Goal: Task Accomplishment & Management: Complete application form

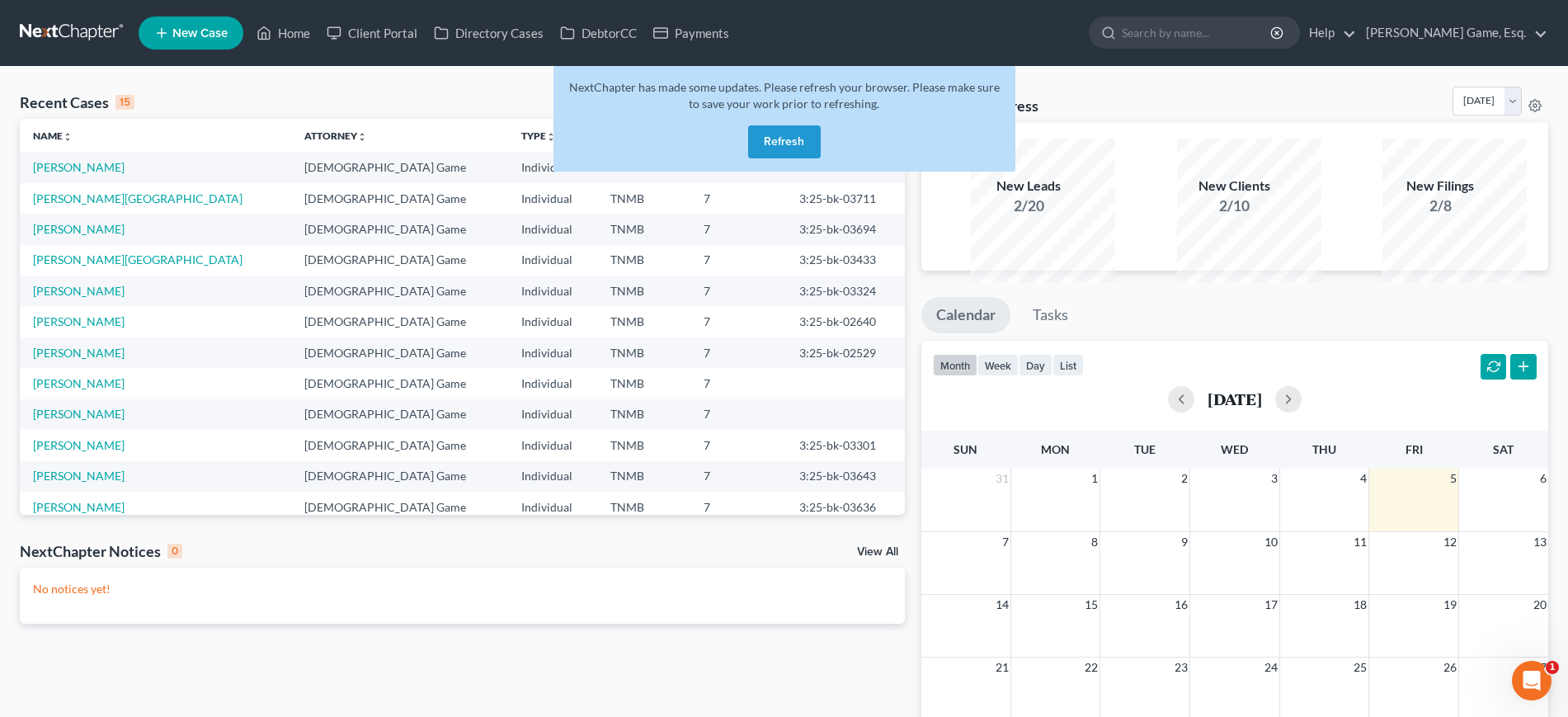
click at [748, 158] on button "Refresh" at bounding box center [784, 142] width 73 height 33
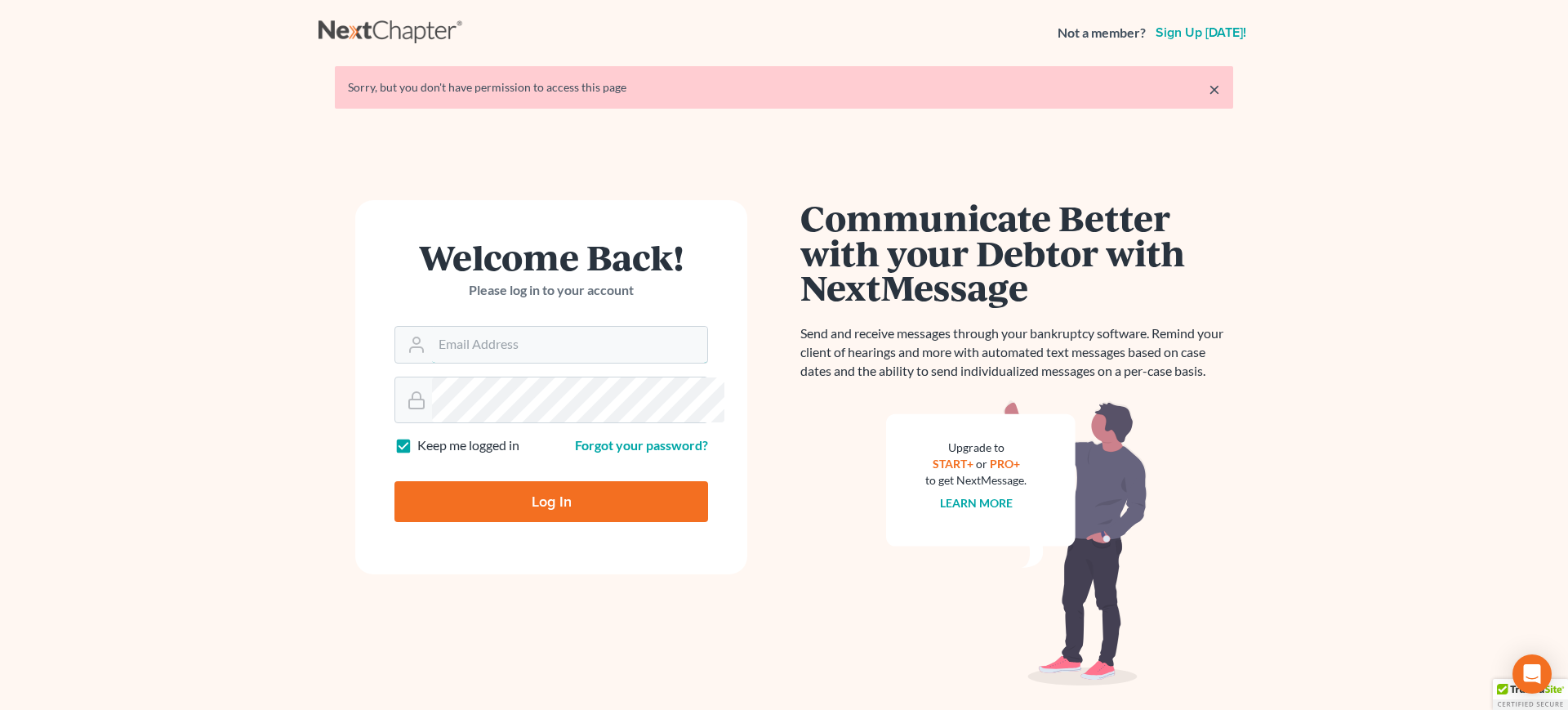
type input "[EMAIL_ADDRESS][DOMAIN_NAME]"
click at [543, 522] on input "Log In" at bounding box center [551, 502] width 314 height 41
type input "Thinking..."
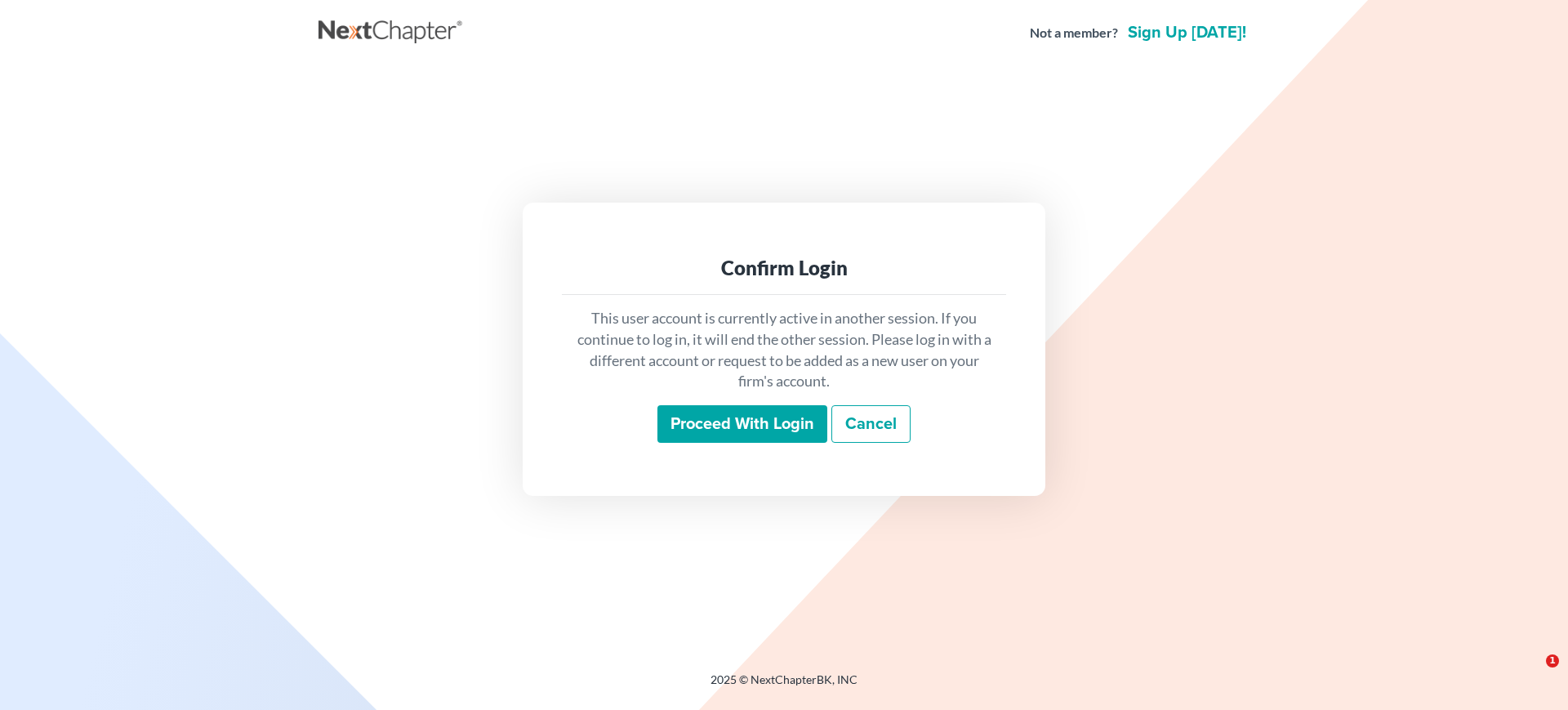
click at [773, 437] on input "Proceed with login" at bounding box center [742, 424] width 170 height 38
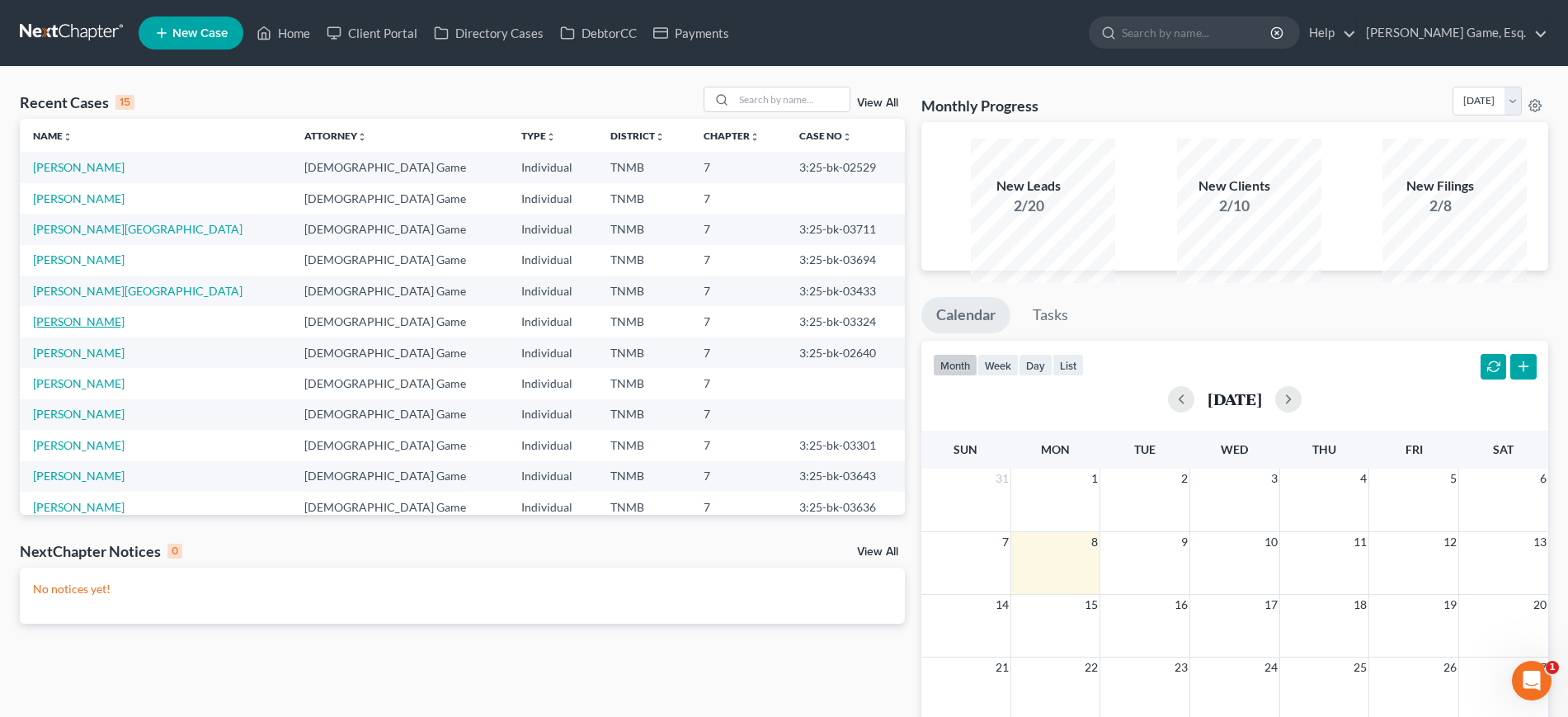
click at [123, 328] on link "[PERSON_NAME]" at bounding box center [79, 321] width 91 height 14
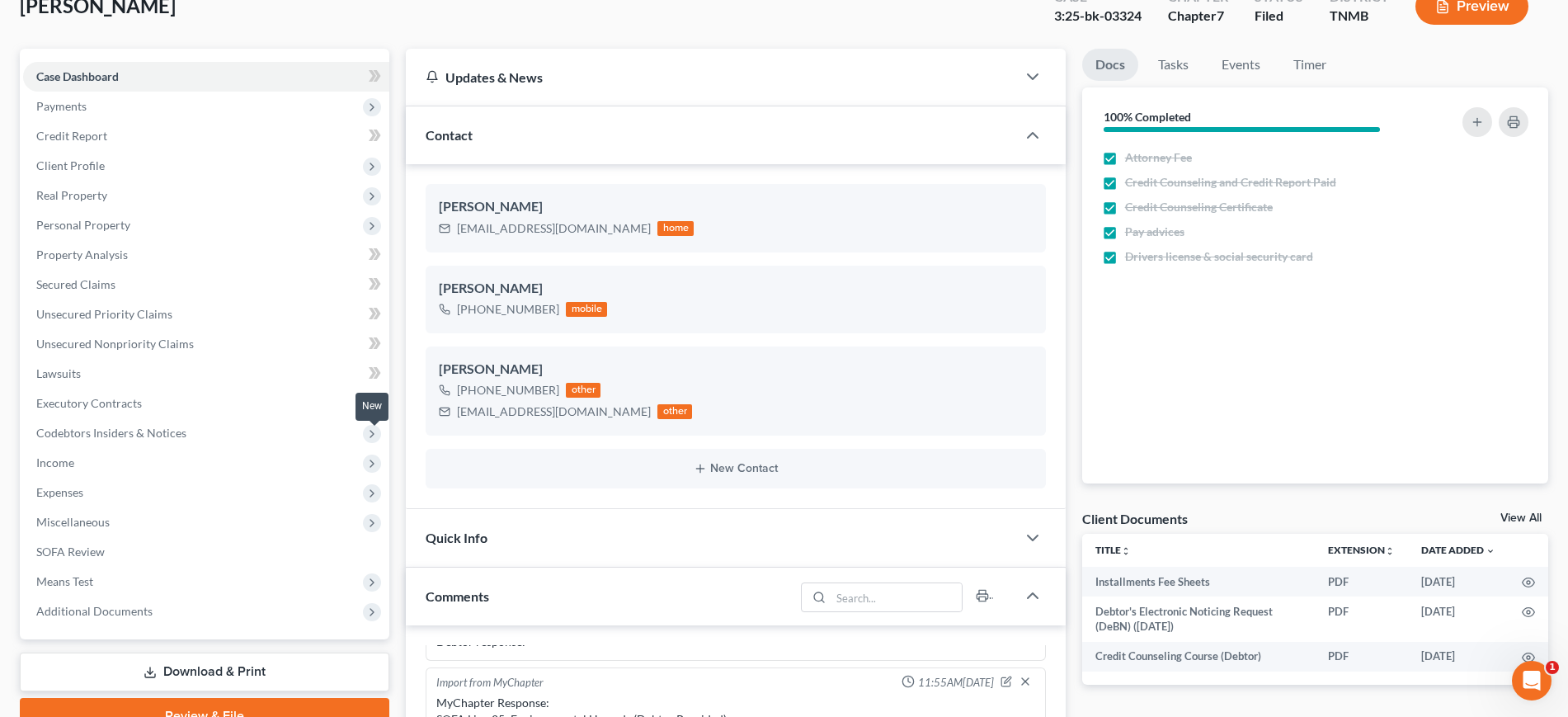
scroll to position [206, 0]
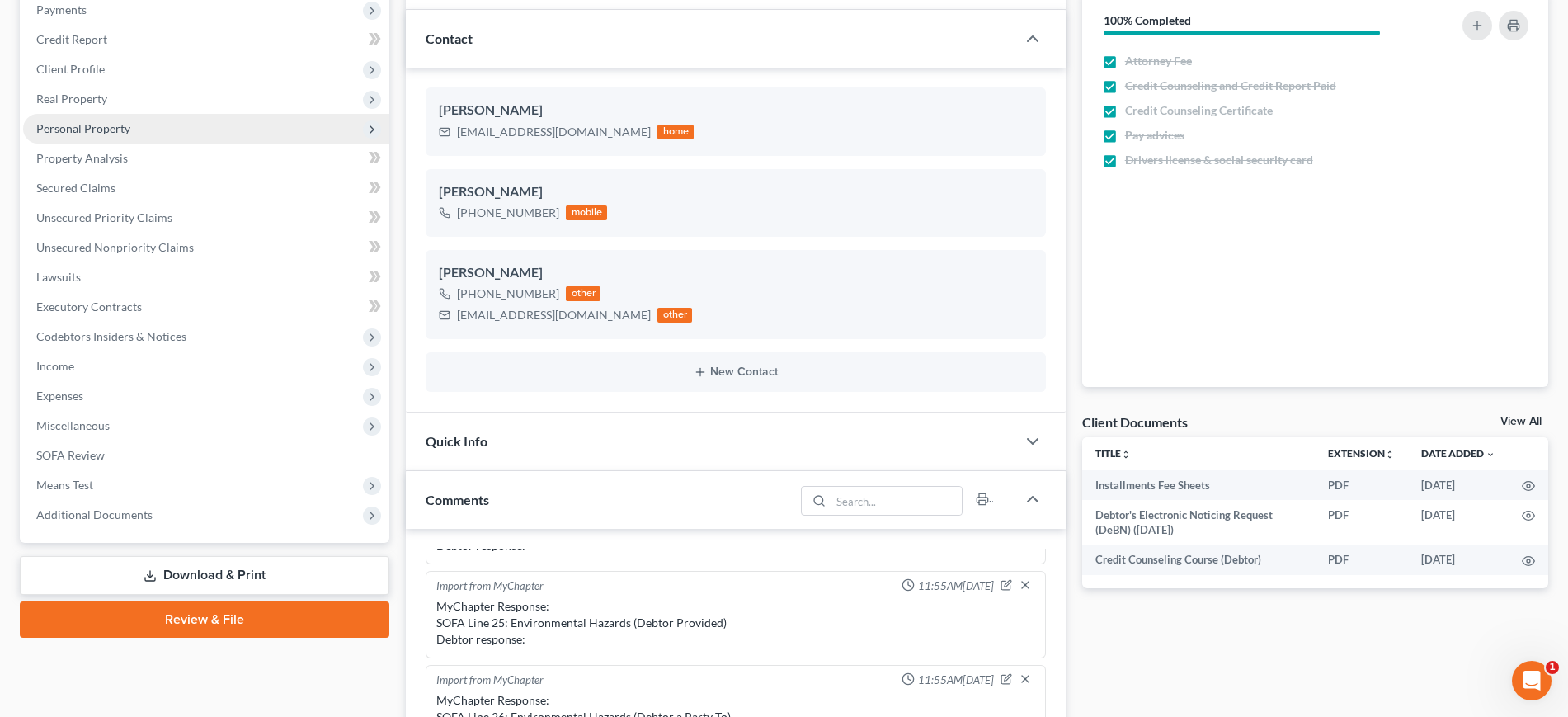
click at [131, 136] on span "Personal Property" at bounding box center [83, 128] width 94 height 14
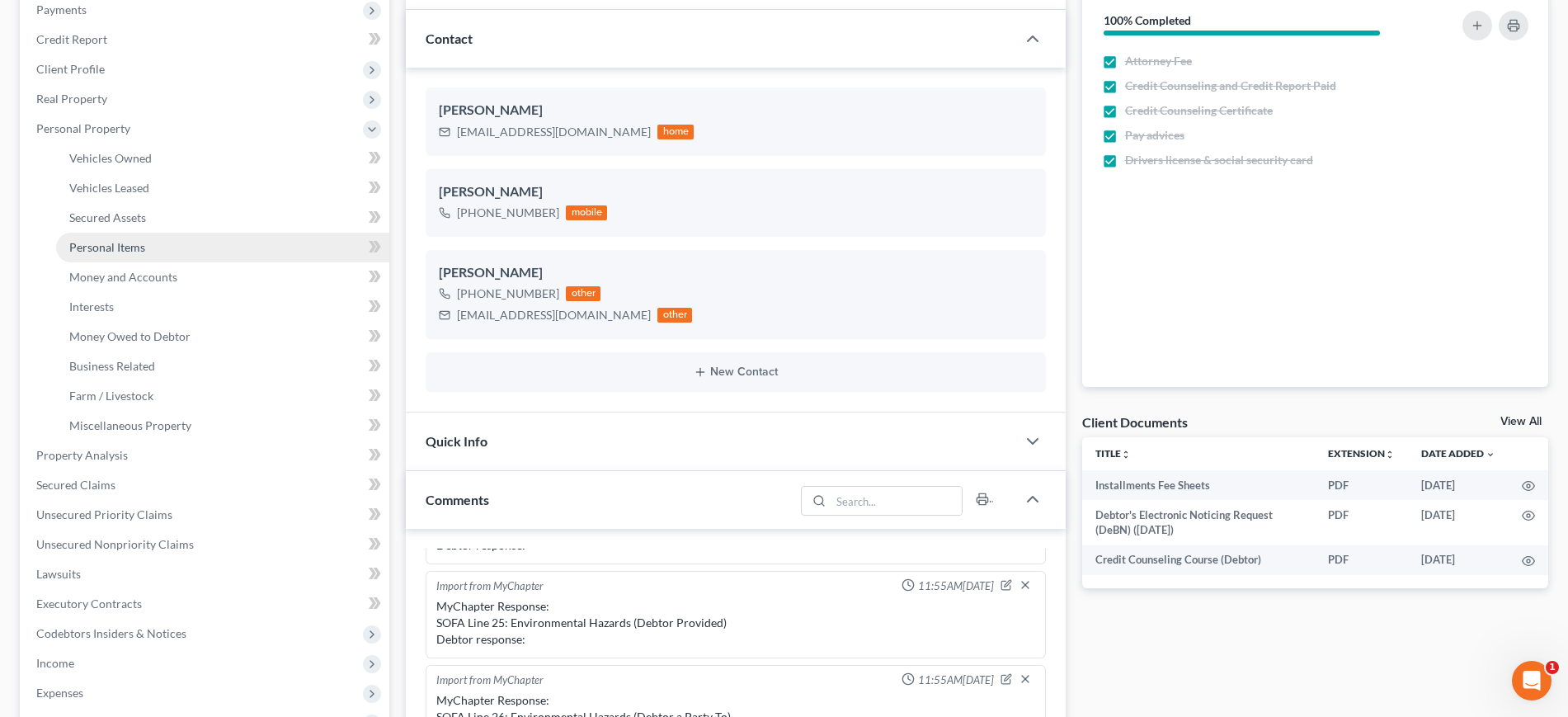
click at [173, 262] on link "Personal Items" at bounding box center [222, 248] width 333 height 29
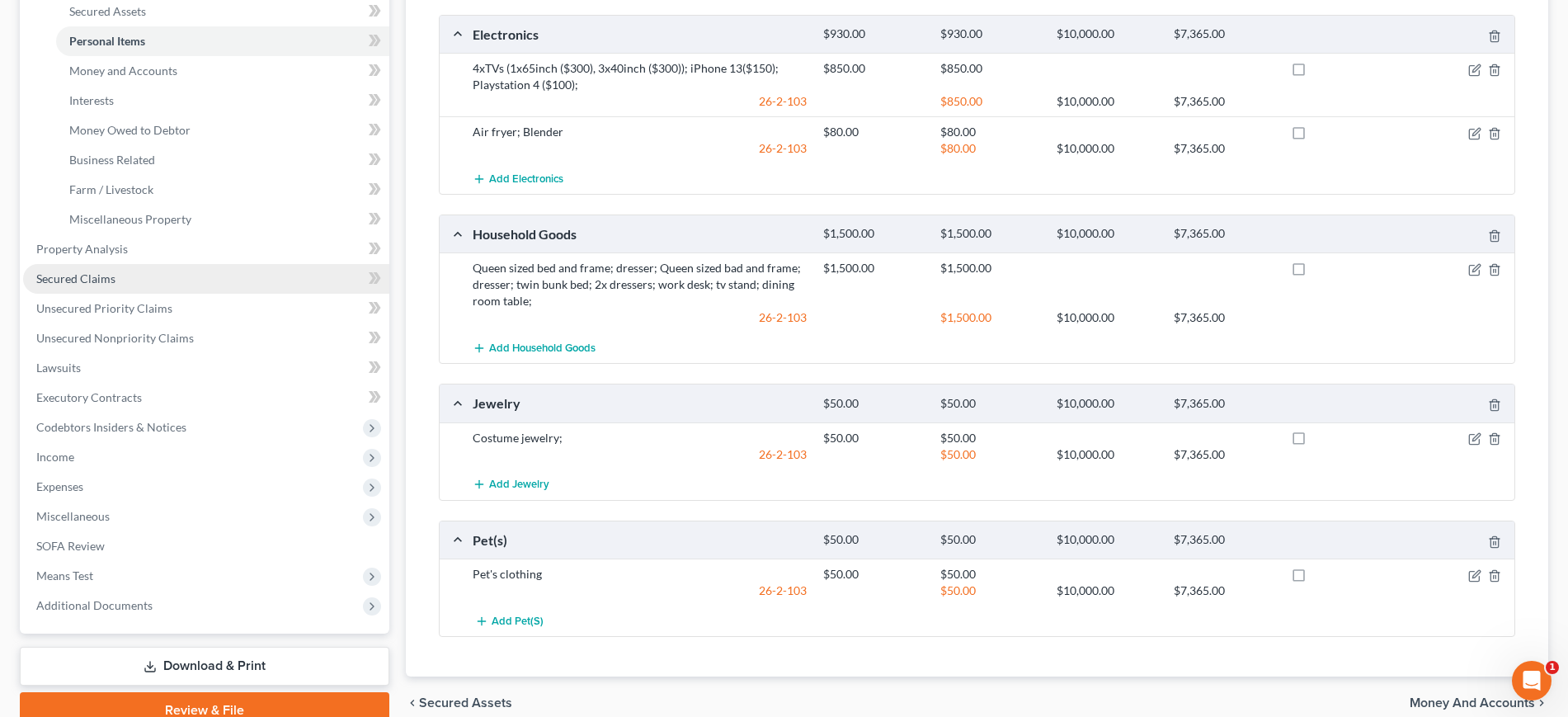
click at [181, 294] on link "Secured Claims" at bounding box center [206, 279] width 366 height 29
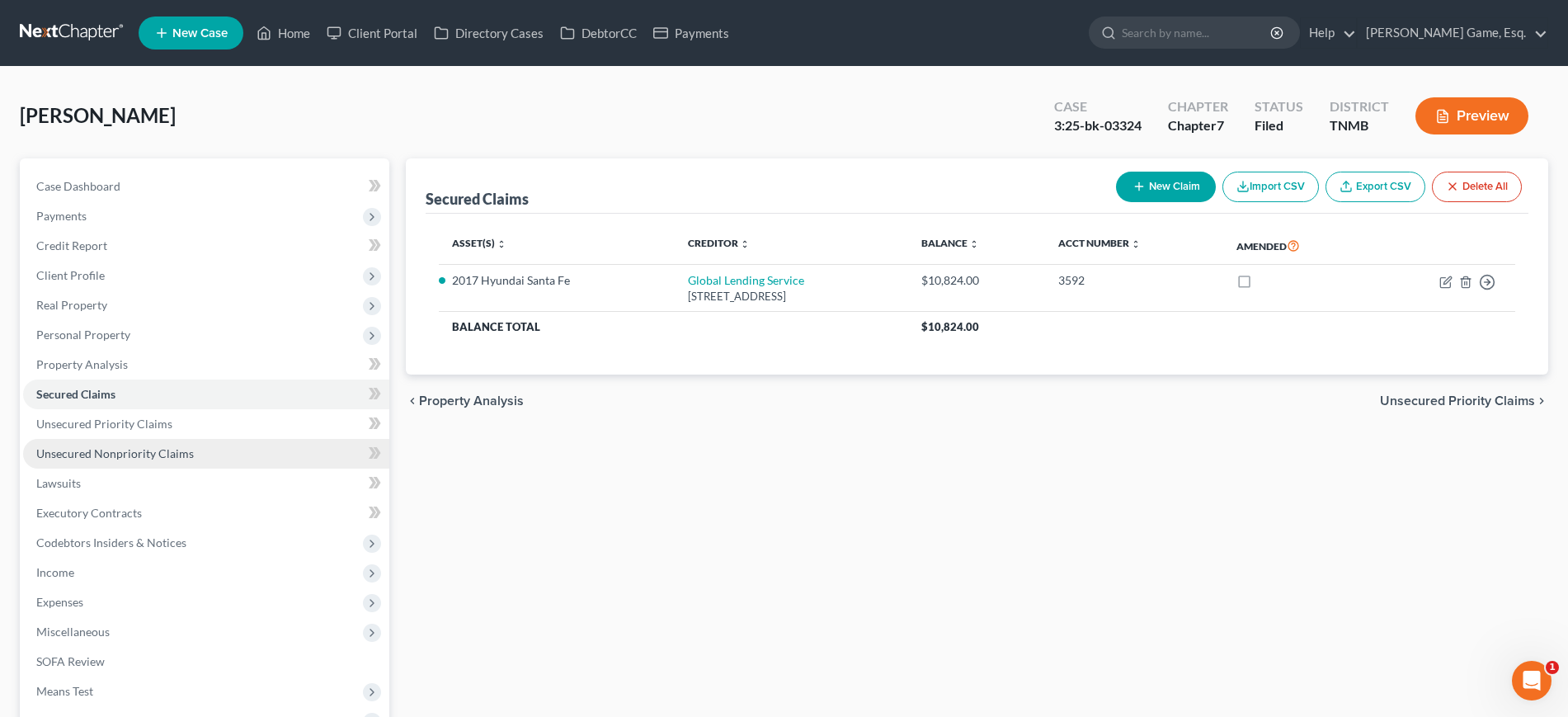
click at [160, 461] on span "Unsecured Nonpriority Claims" at bounding box center [115, 453] width 157 height 14
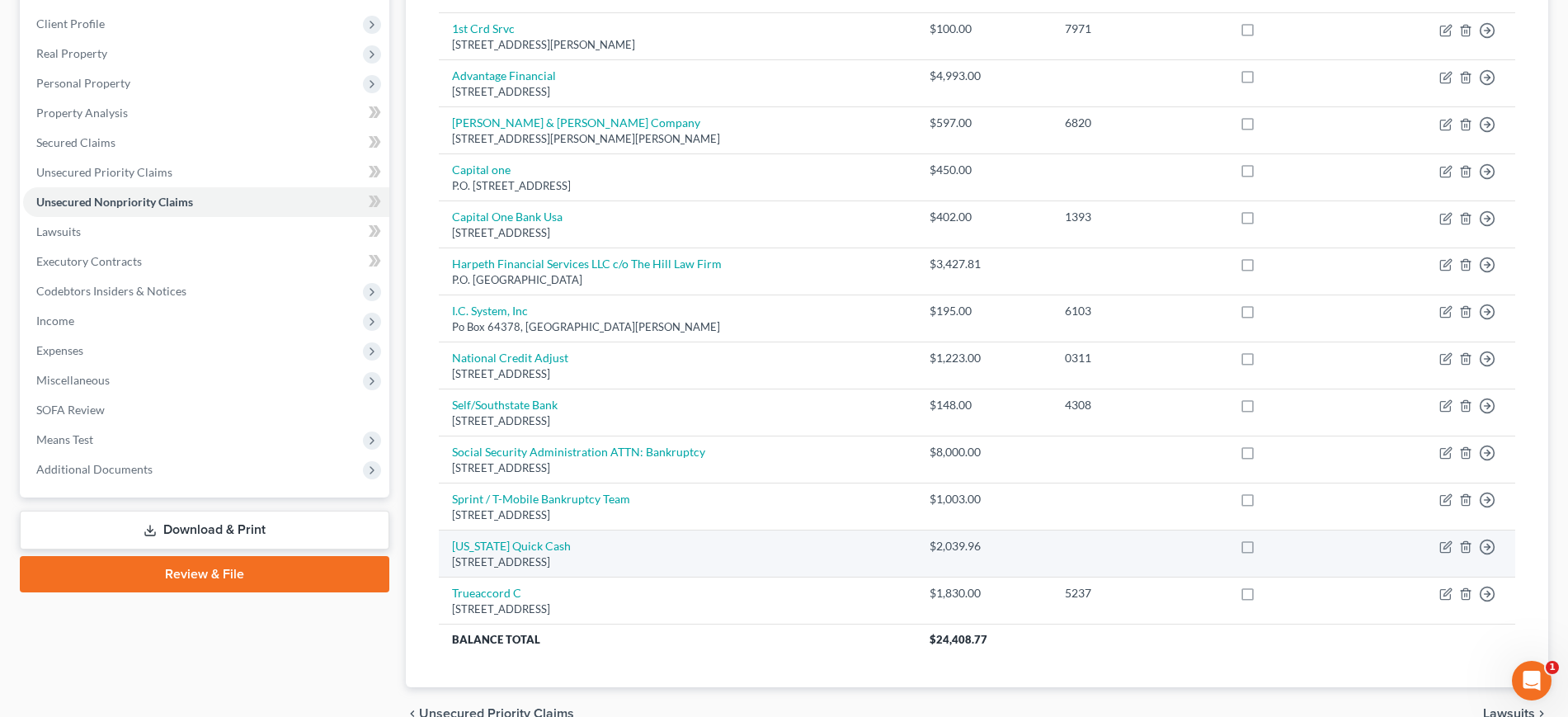
scroll to position [206, 0]
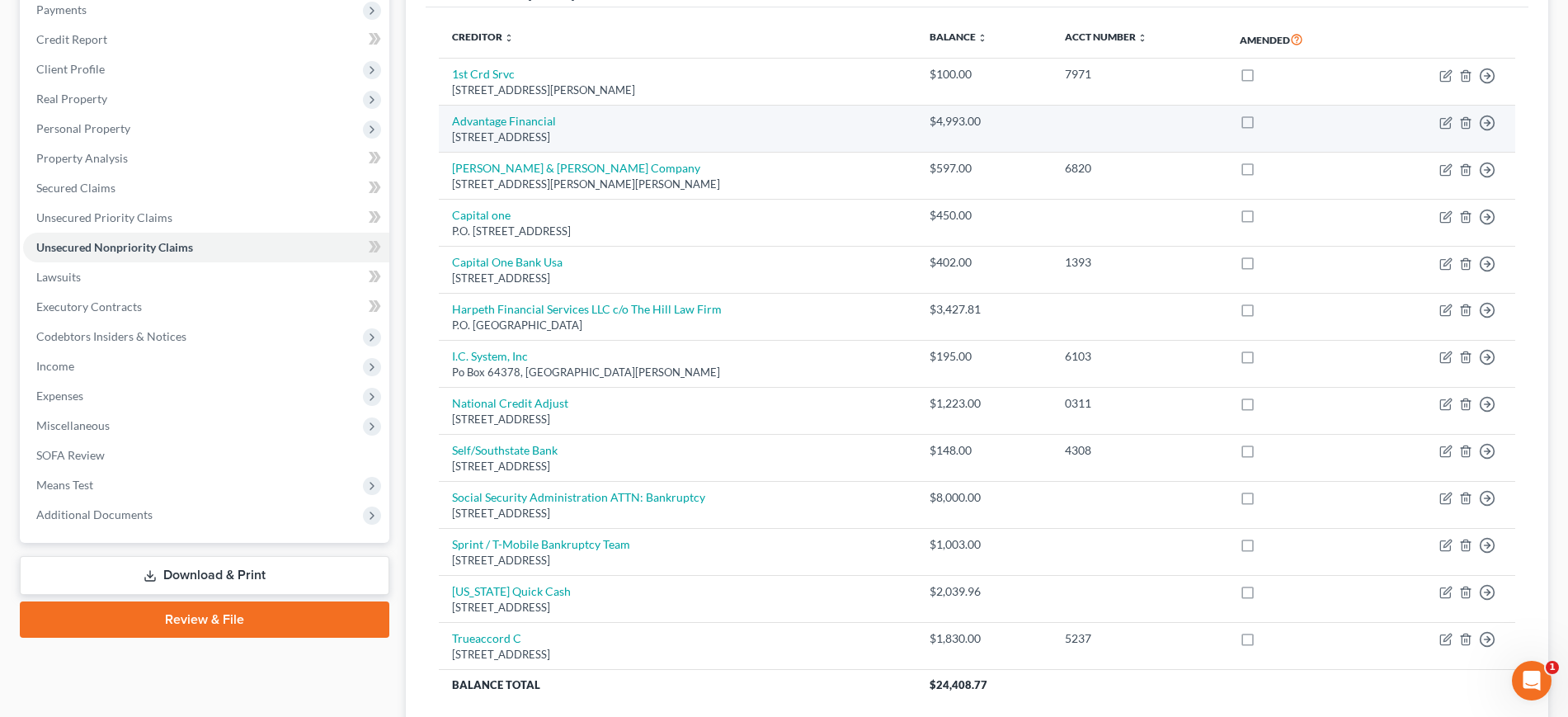
click at [559, 152] on td "Advantage Financial [STREET_ADDRESS]" at bounding box center [676, 130] width 476 height 47
click at [553, 128] on link "Advantage Financial" at bounding box center [504, 121] width 104 height 14
select select "13"
select select "1"
select select "0"
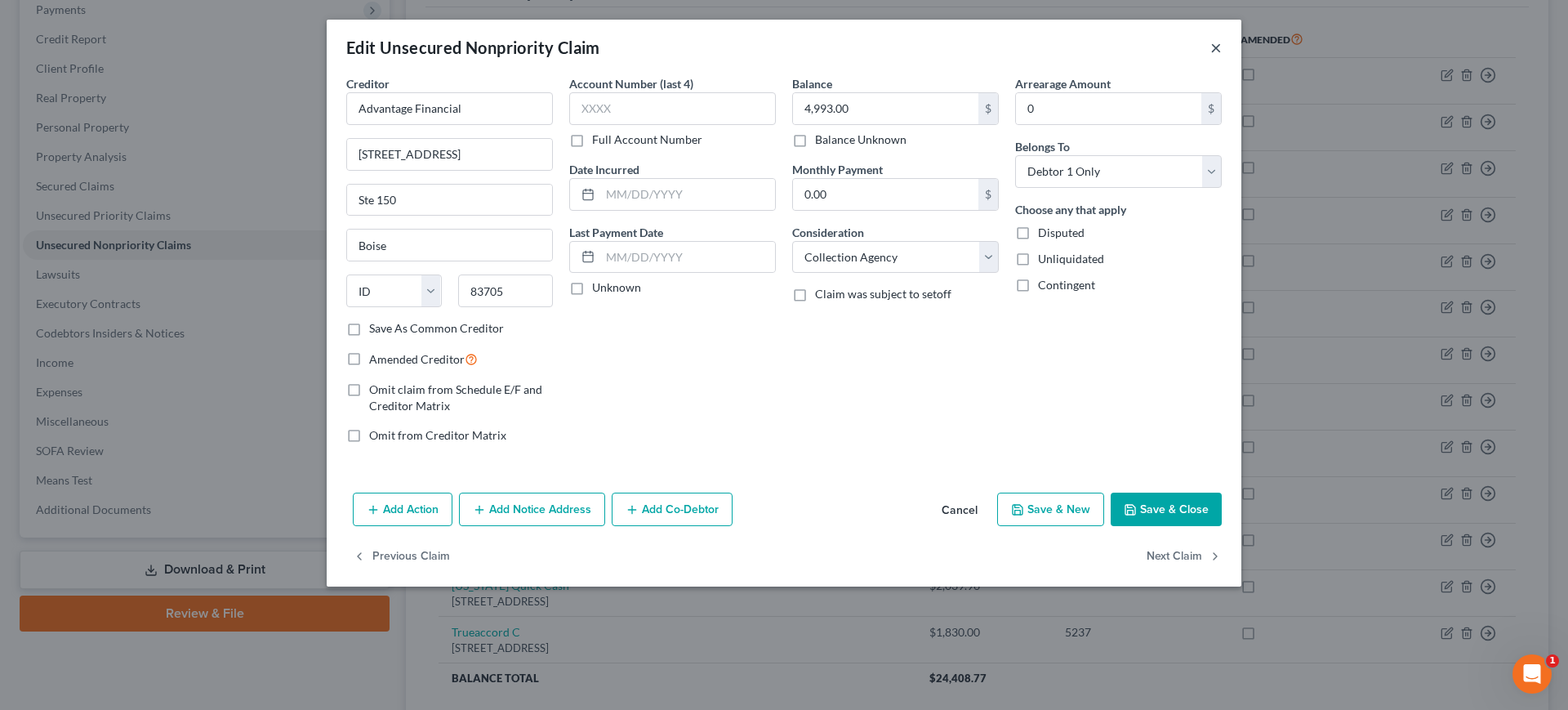
click at [1221, 57] on button "×" at bounding box center [1216, 48] width 12 height 19
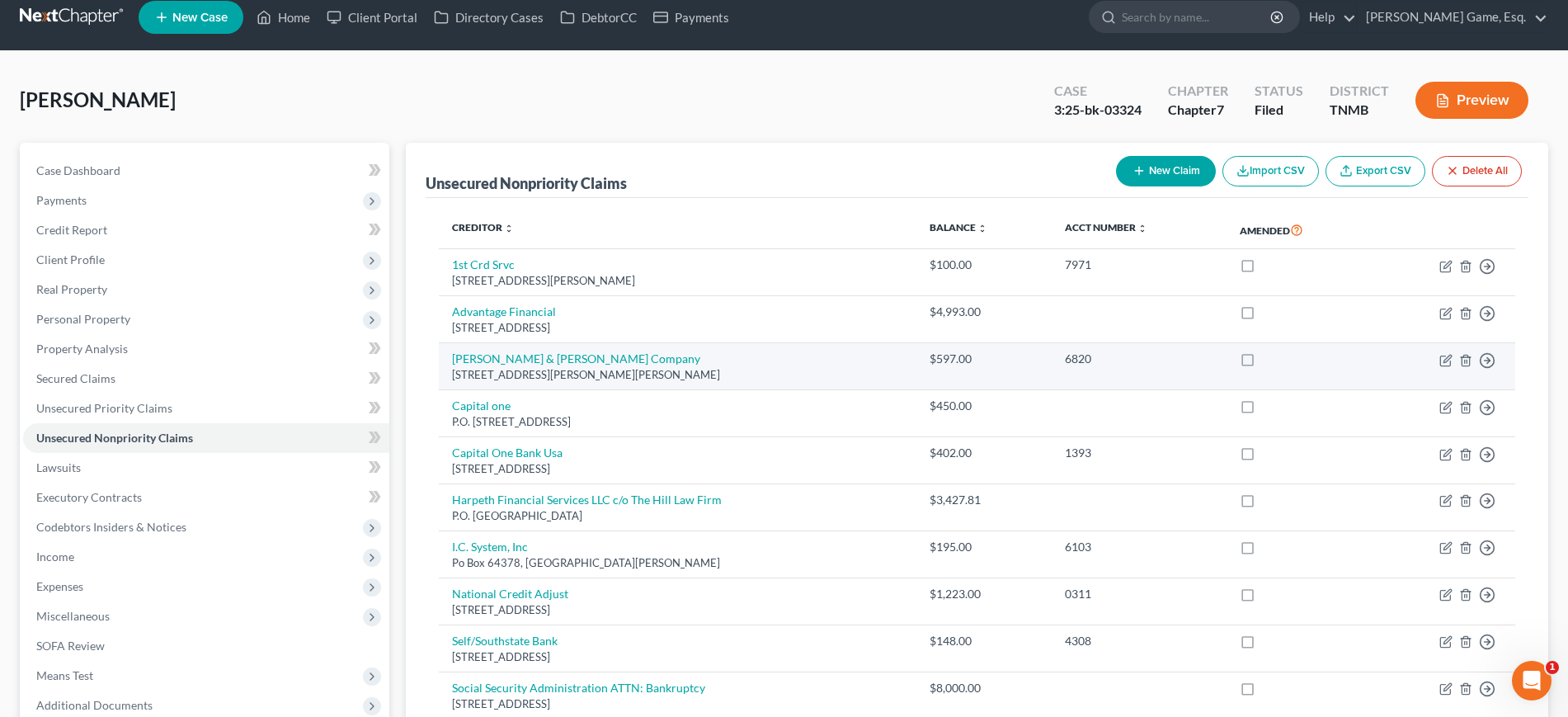
scroll to position [0, 0]
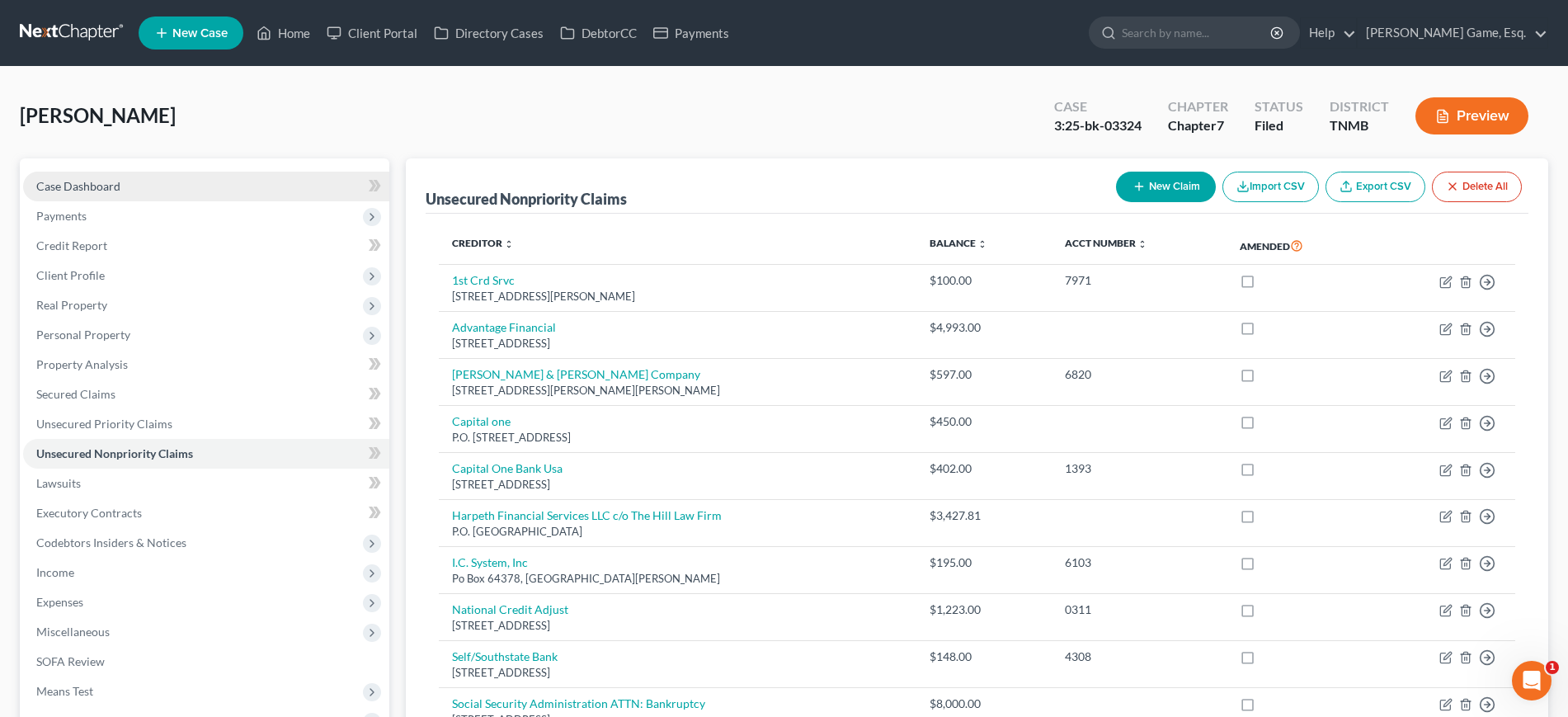
click at [99, 193] on span "Case Dashboard" at bounding box center [79, 186] width 84 height 14
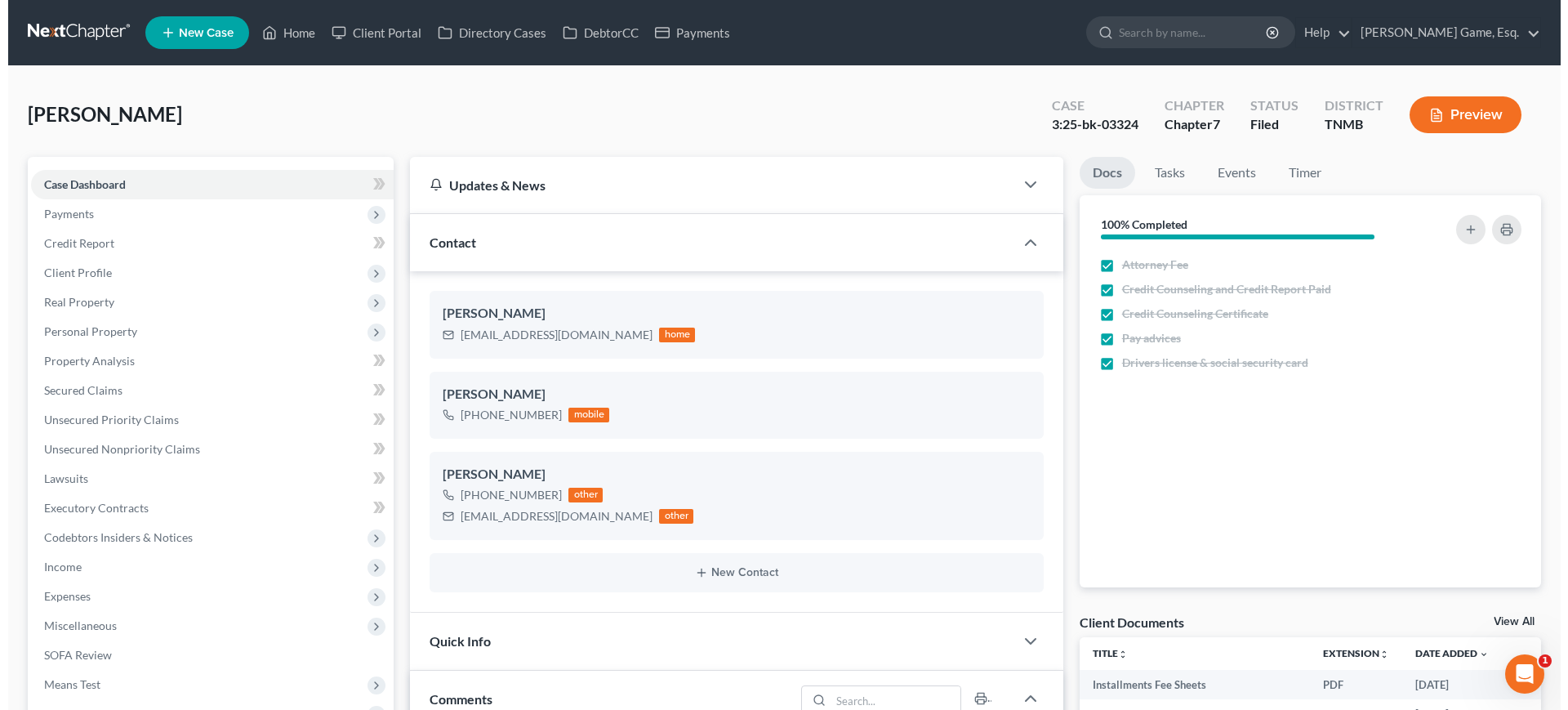
scroll to position [427, 0]
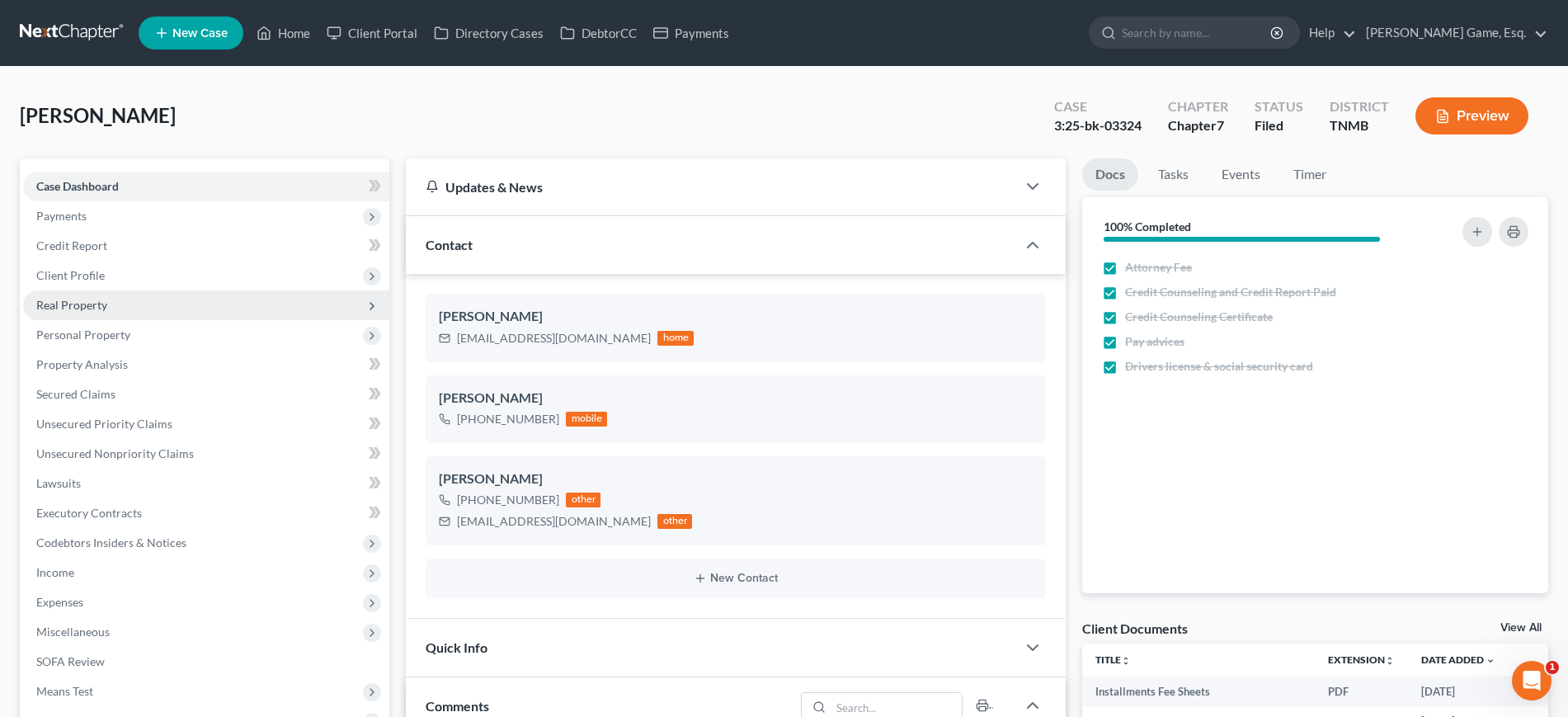
click at [145, 320] on span "Real Property" at bounding box center [206, 305] width 366 height 29
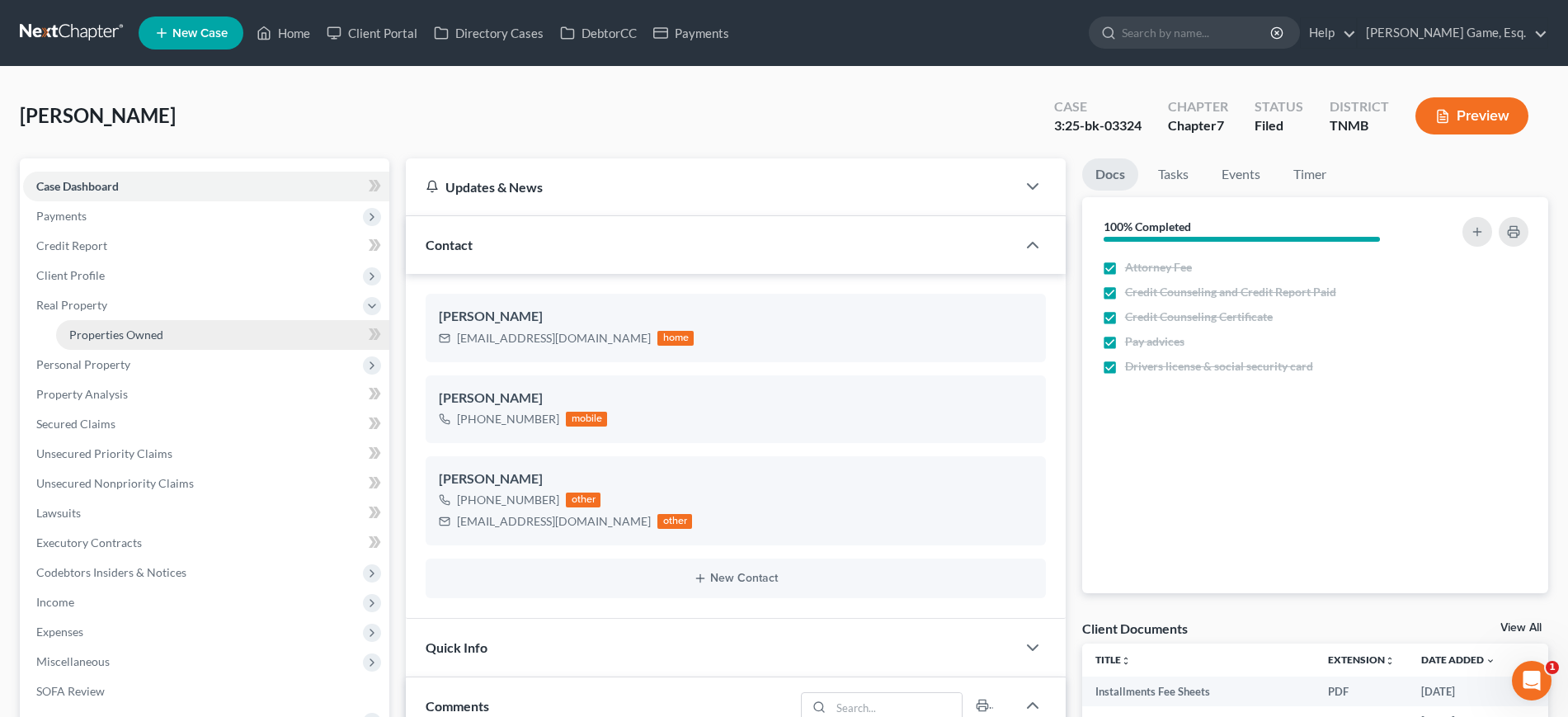
click at [142, 342] on span "Properties Owned" at bounding box center [117, 334] width 94 height 14
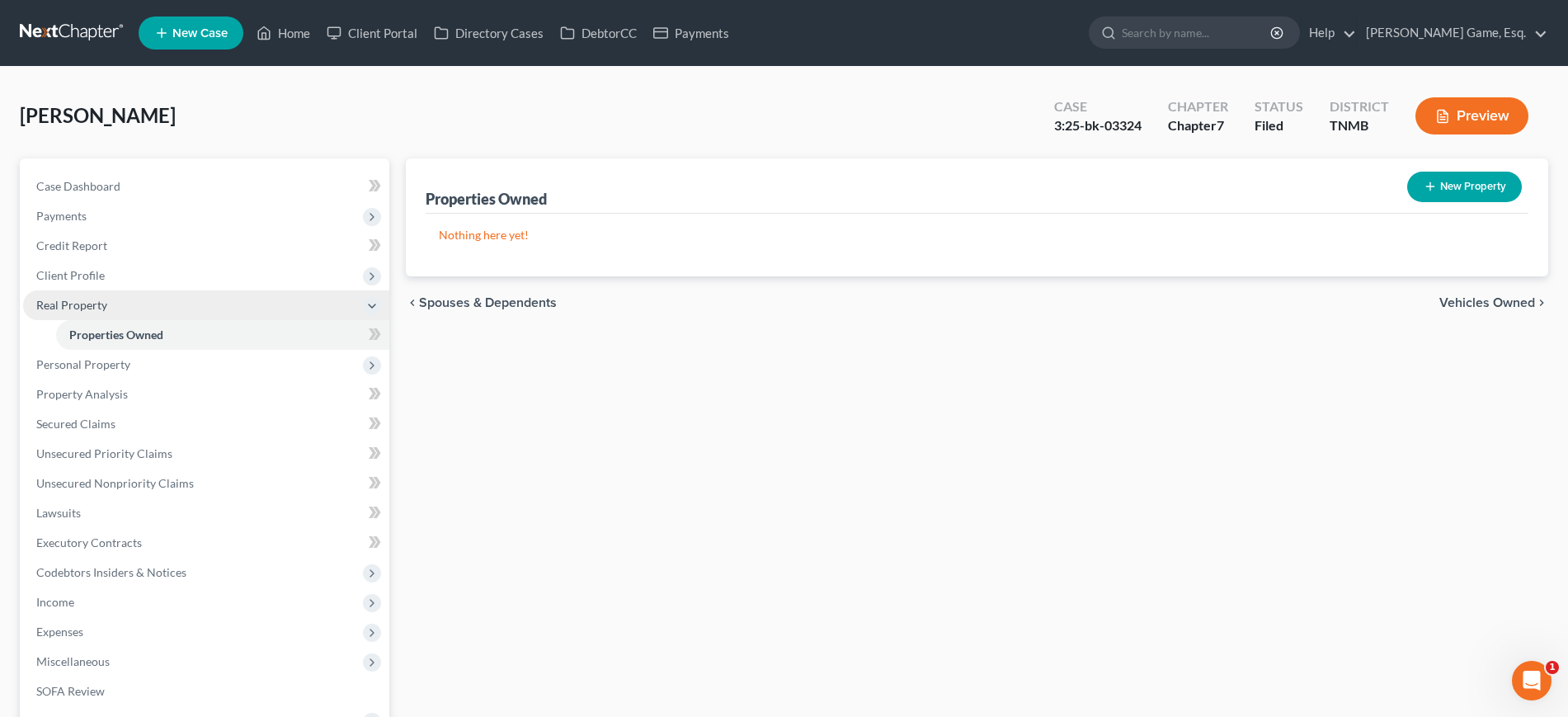
click at [143, 320] on span "Real Property" at bounding box center [206, 305] width 366 height 29
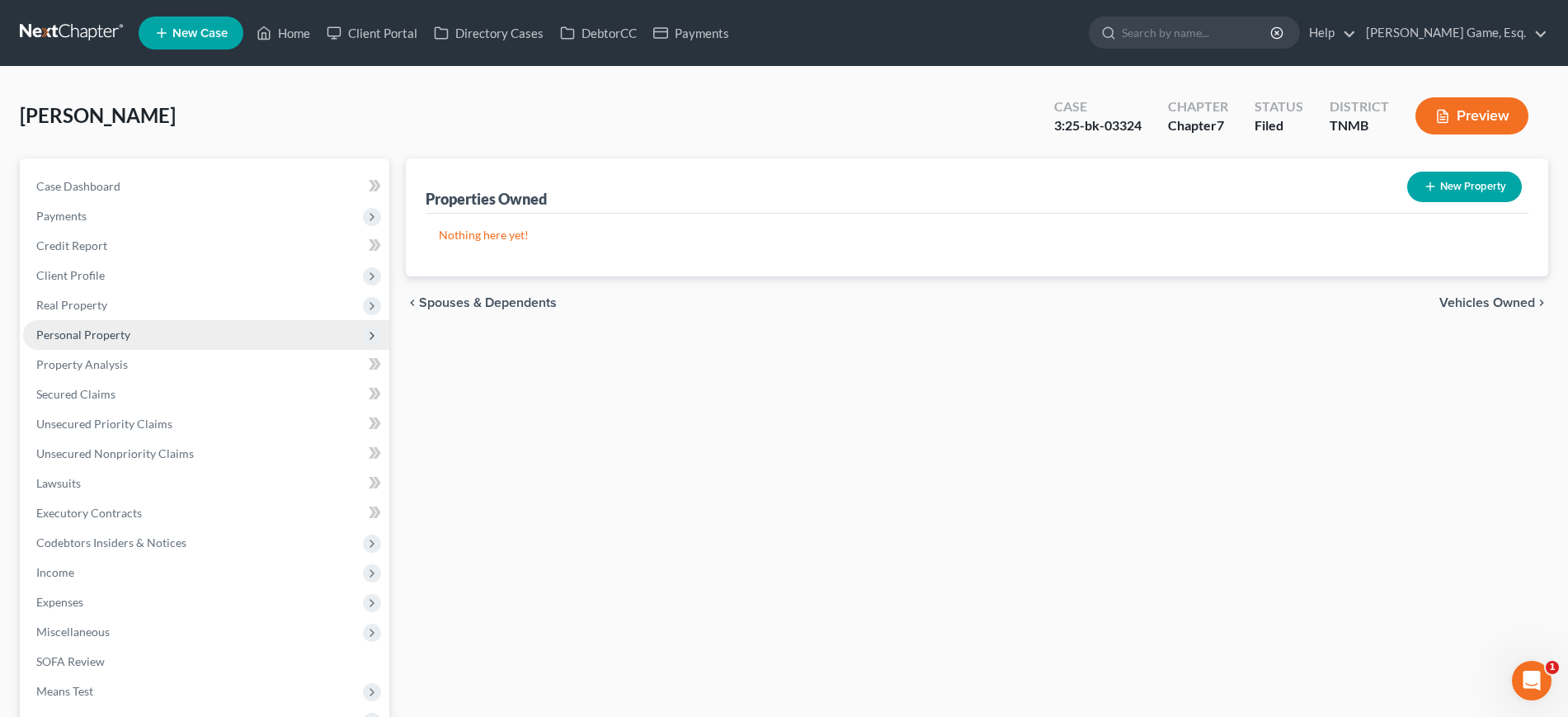
click at [131, 342] on span "Personal Property" at bounding box center [83, 334] width 94 height 14
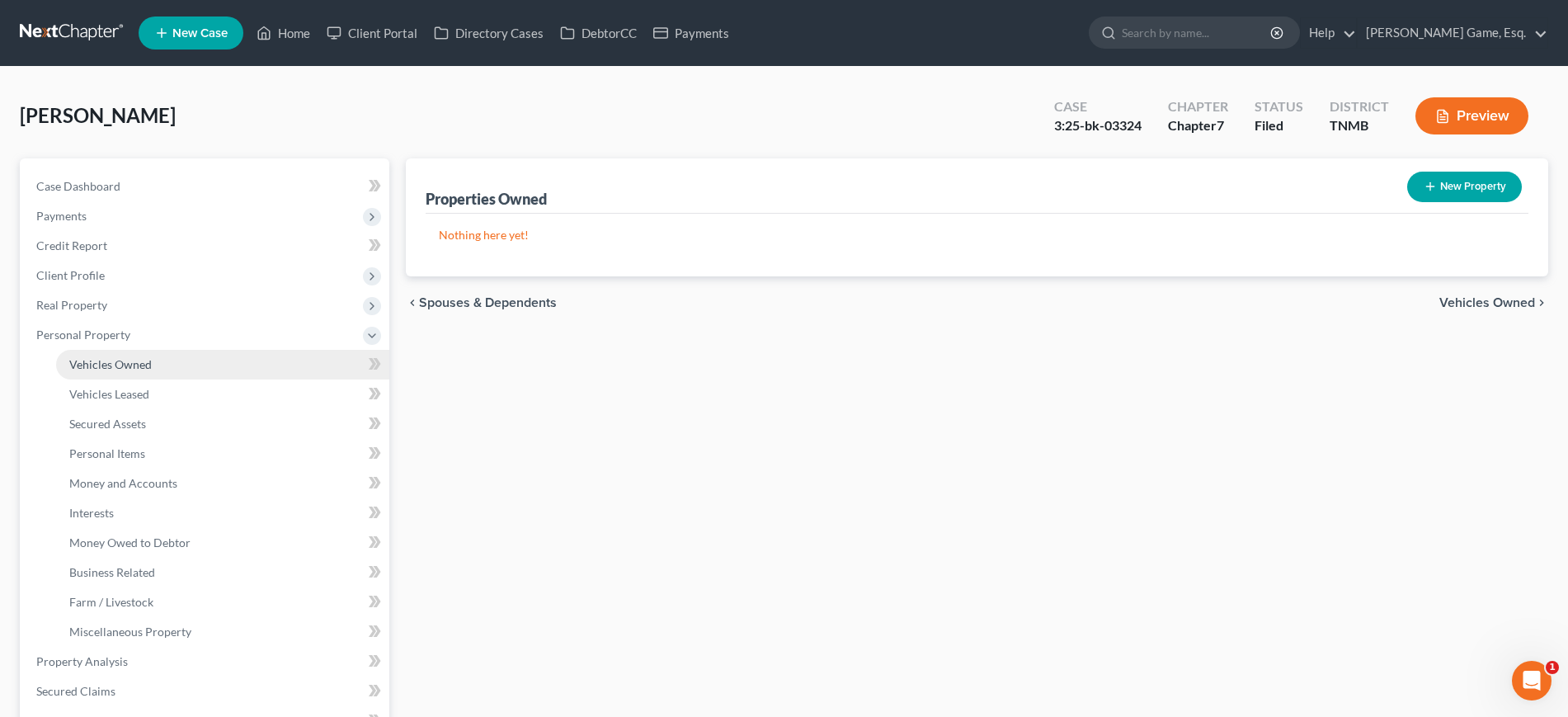
click at [147, 371] on span "Vehicles Owned" at bounding box center [111, 364] width 82 height 14
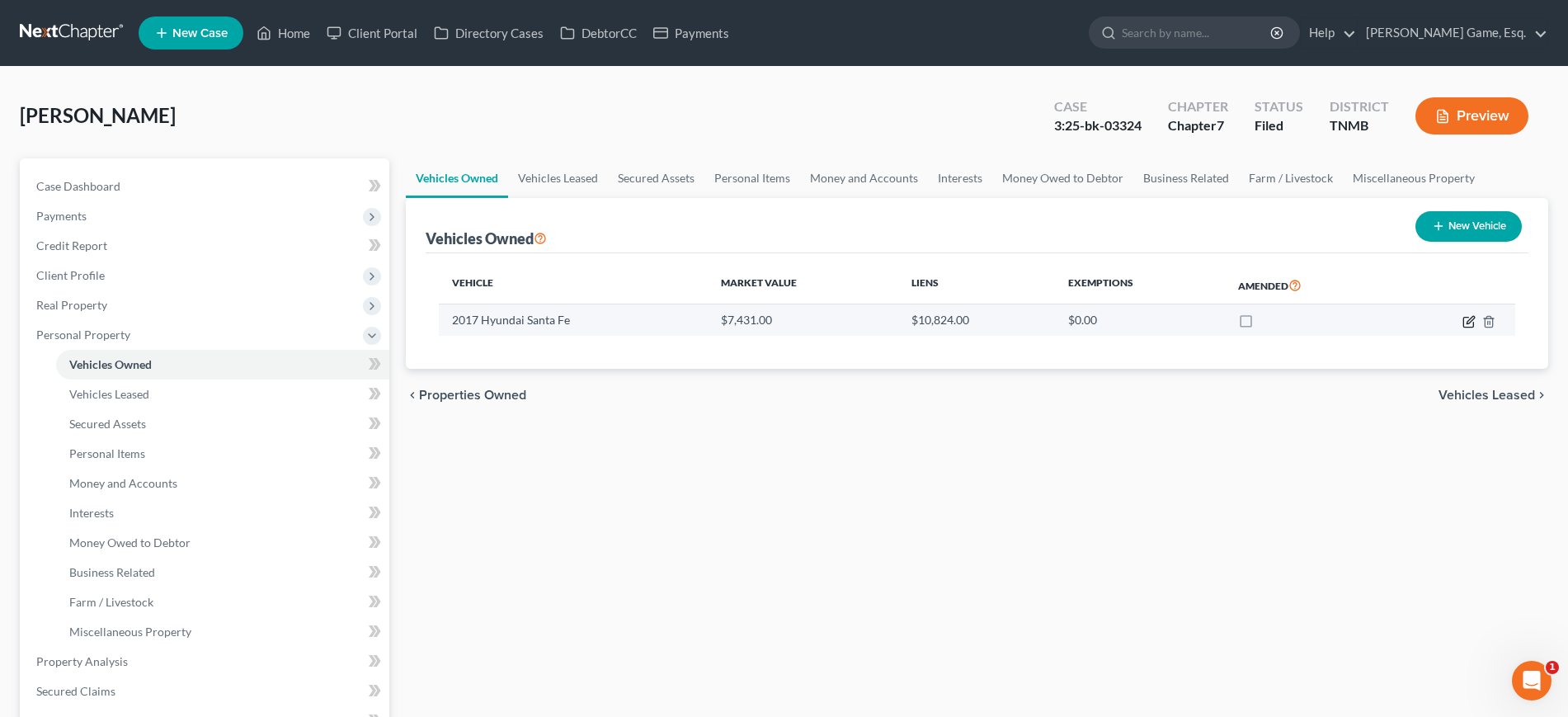
click at [1466, 323] on icon "button" at bounding box center [1470, 320] width 8 height 8
select select "0"
select select "9"
select select "3"
select select "0"
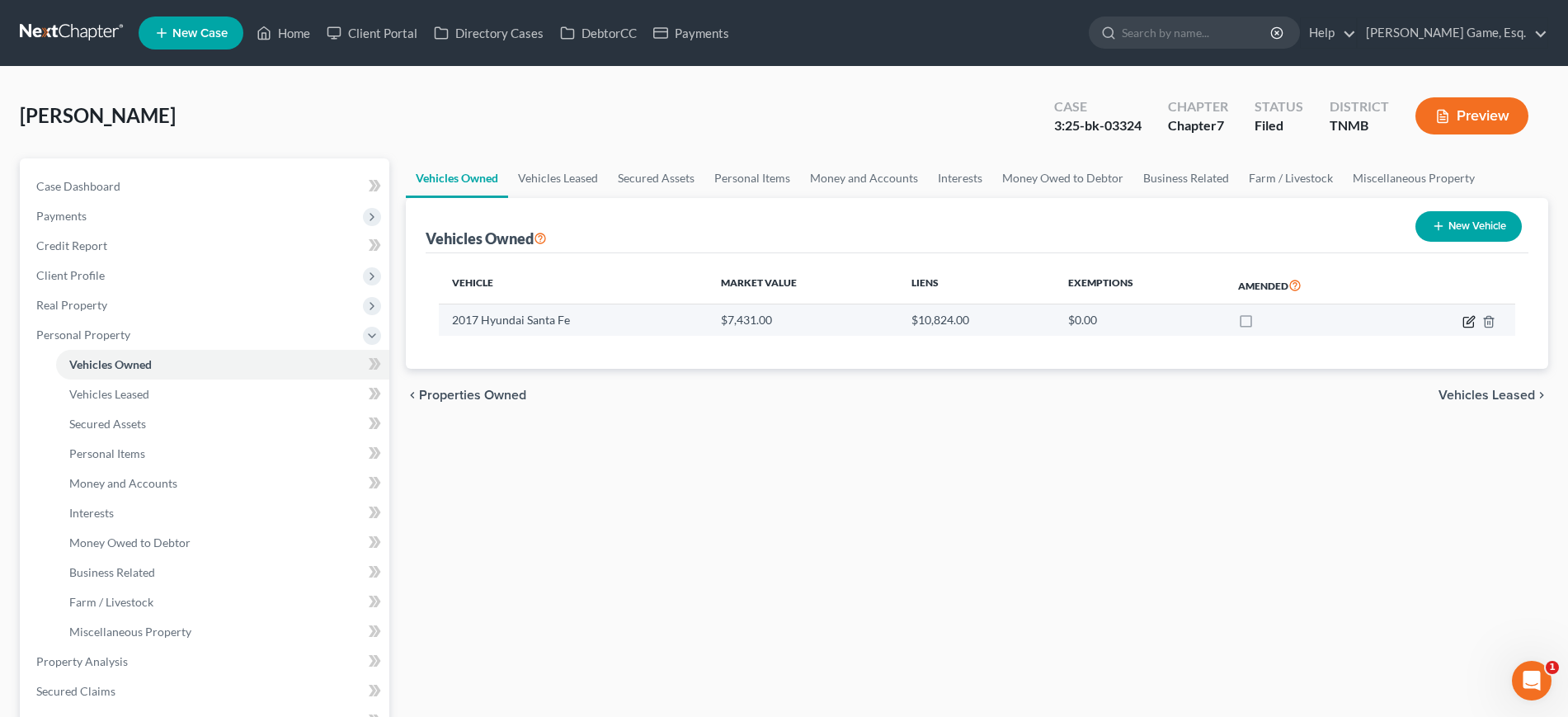
select select "42"
select select "0"
select select "2"
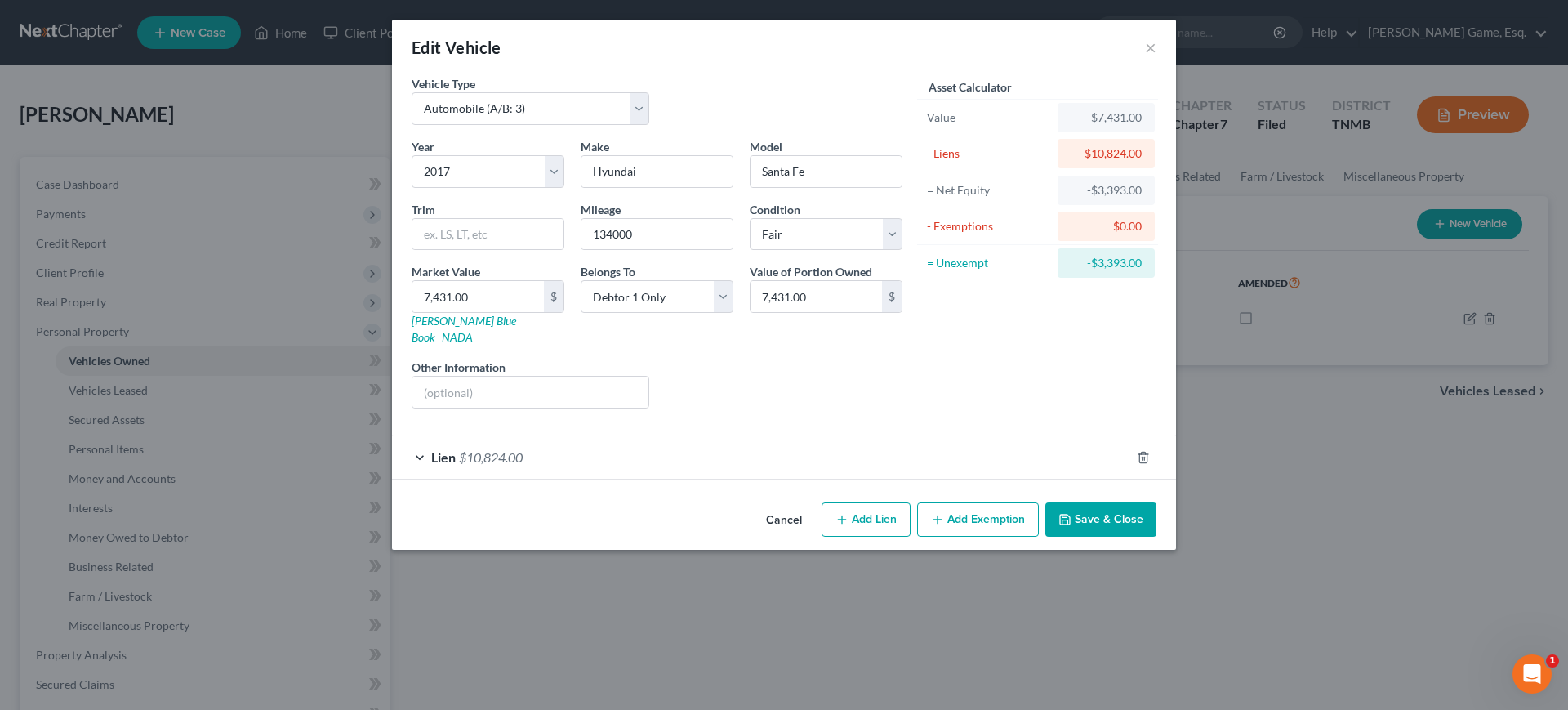
click at [930, 479] on div "Lien $10,824.00" at bounding box center [760, 457] width 738 height 44
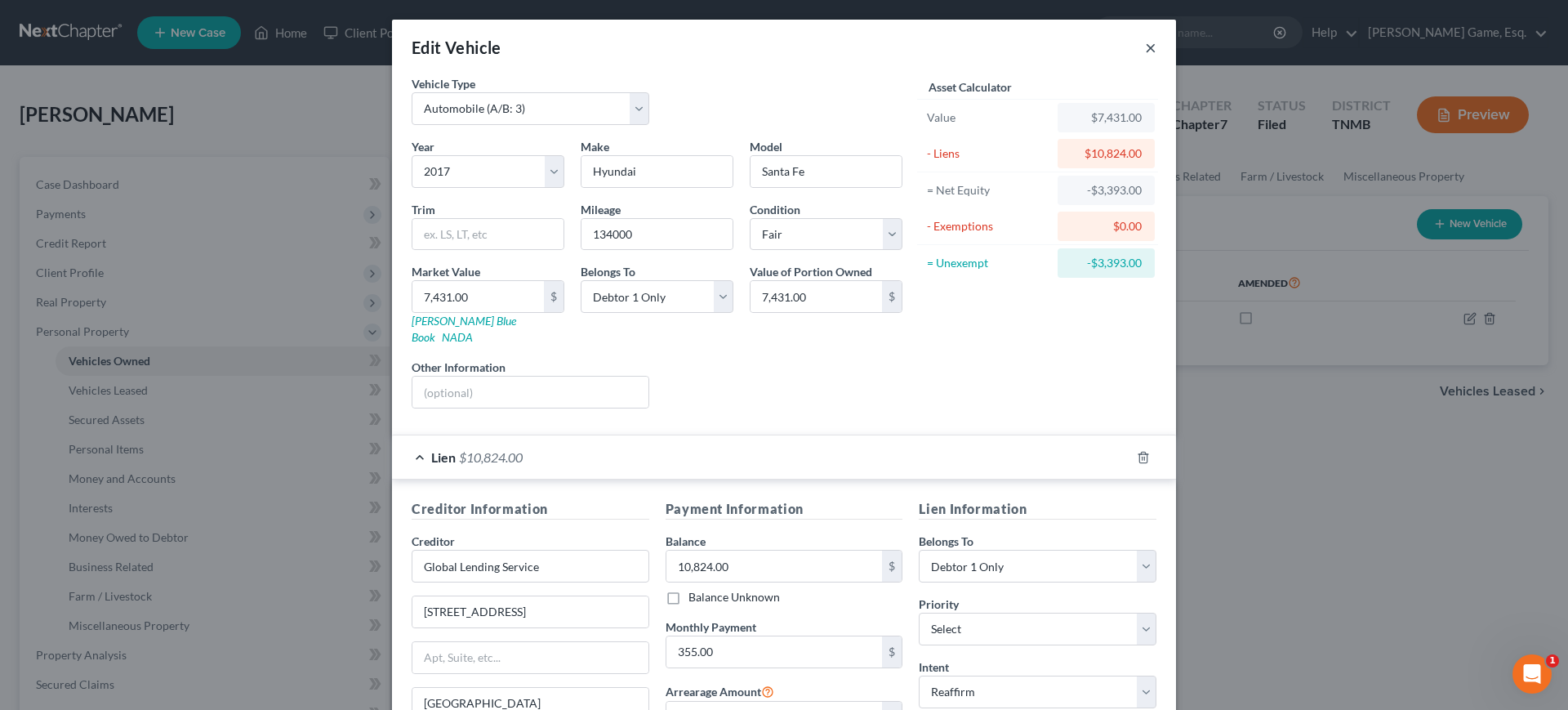
click at [1156, 56] on button "×" at bounding box center [1151, 48] width 12 height 19
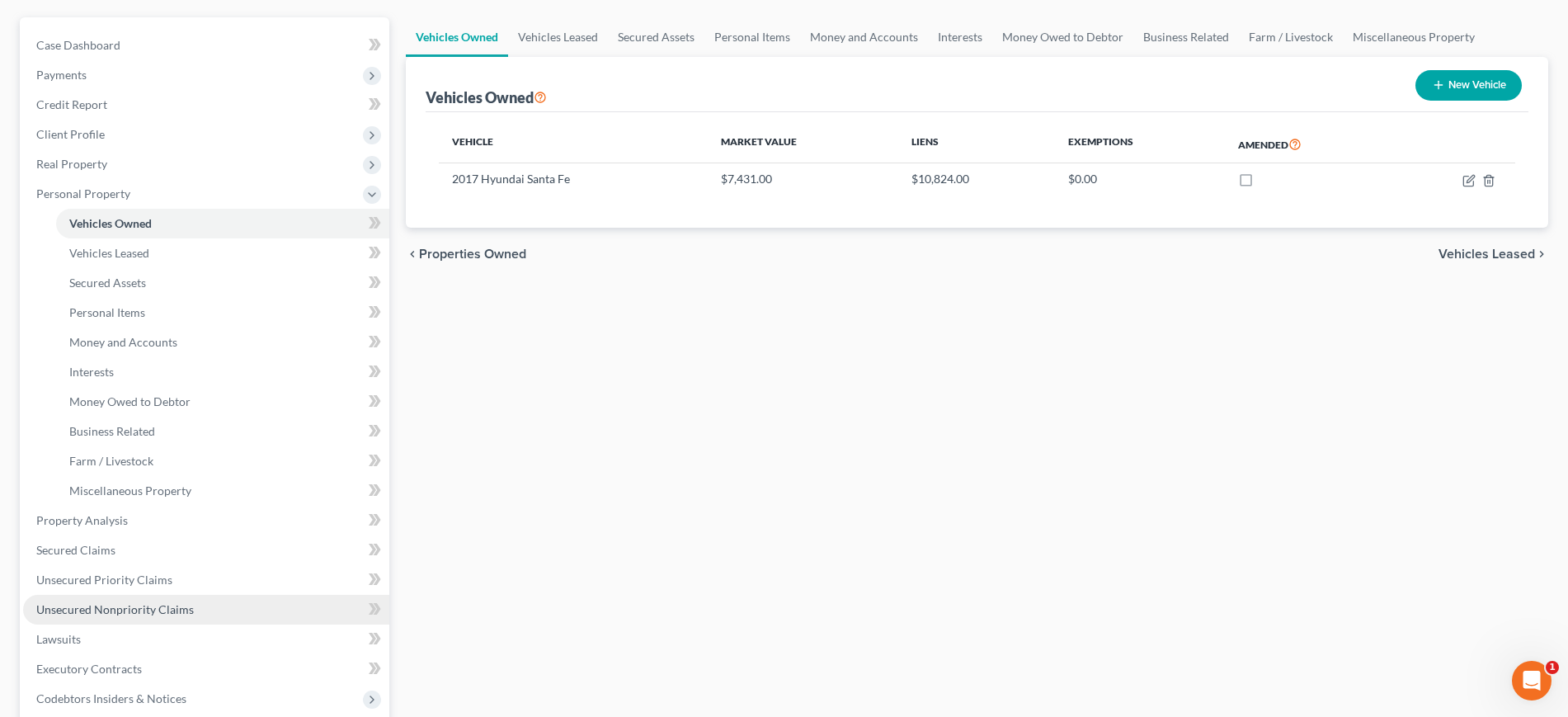
scroll to position [413, 0]
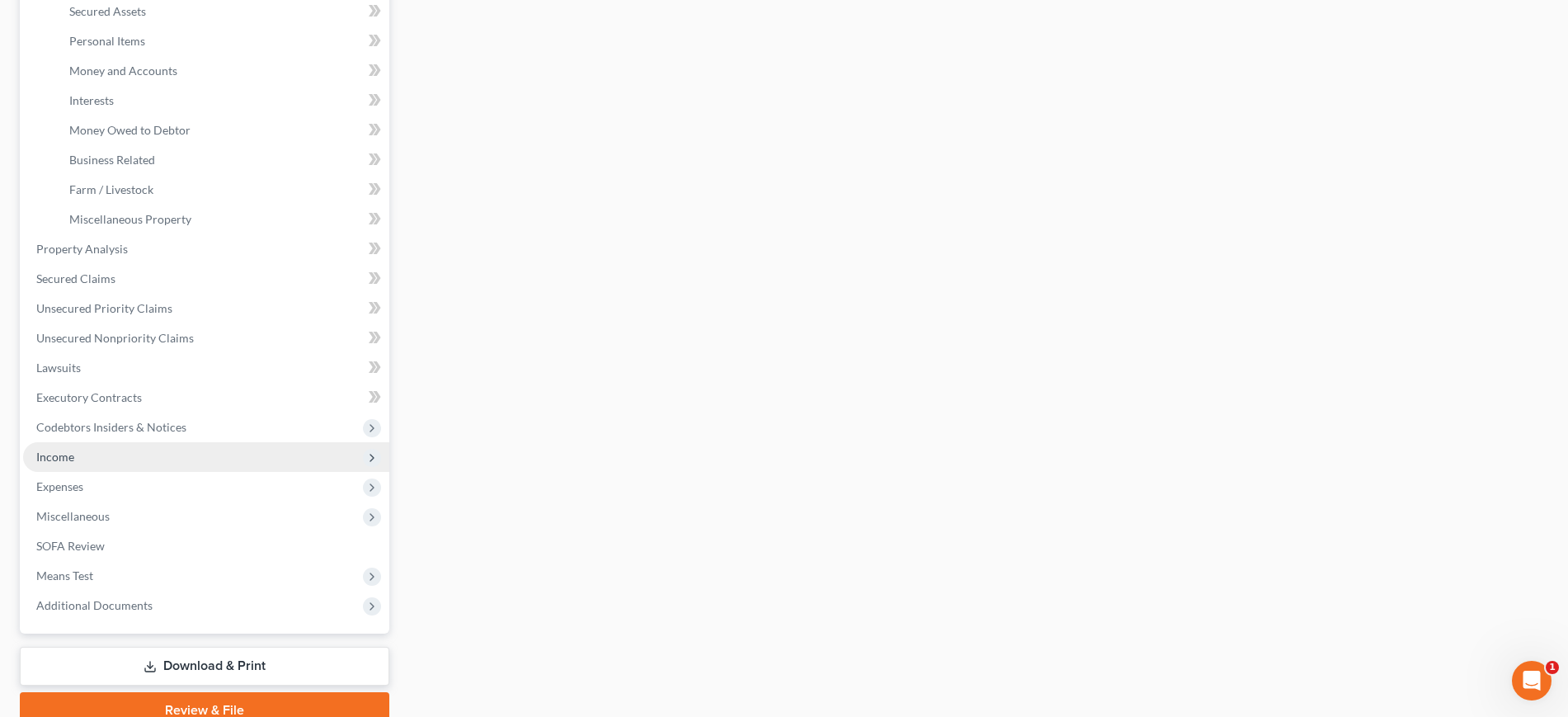
click at [101, 471] on span "Income" at bounding box center [206, 457] width 366 height 29
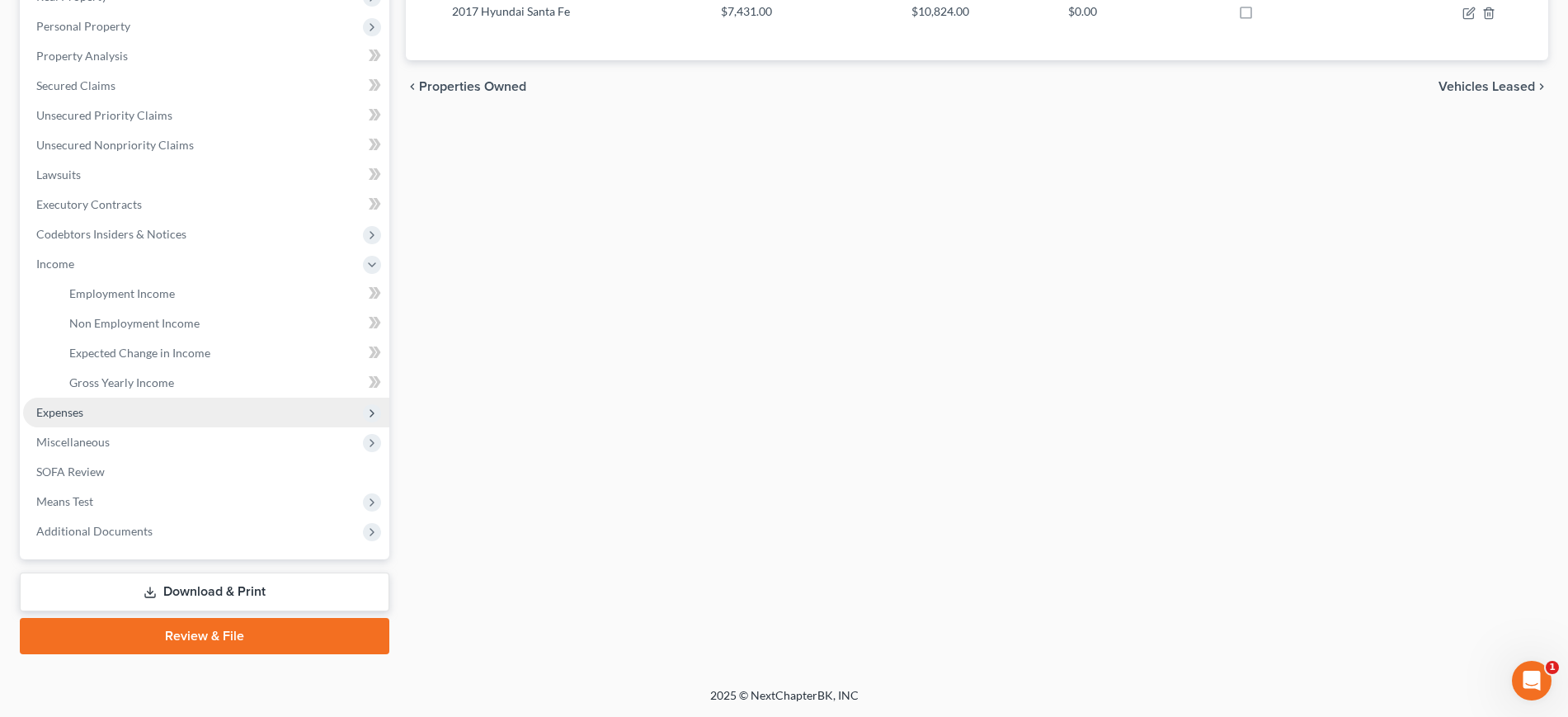
click at [110, 427] on span "Expenses" at bounding box center [206, 413] width 366 height 29
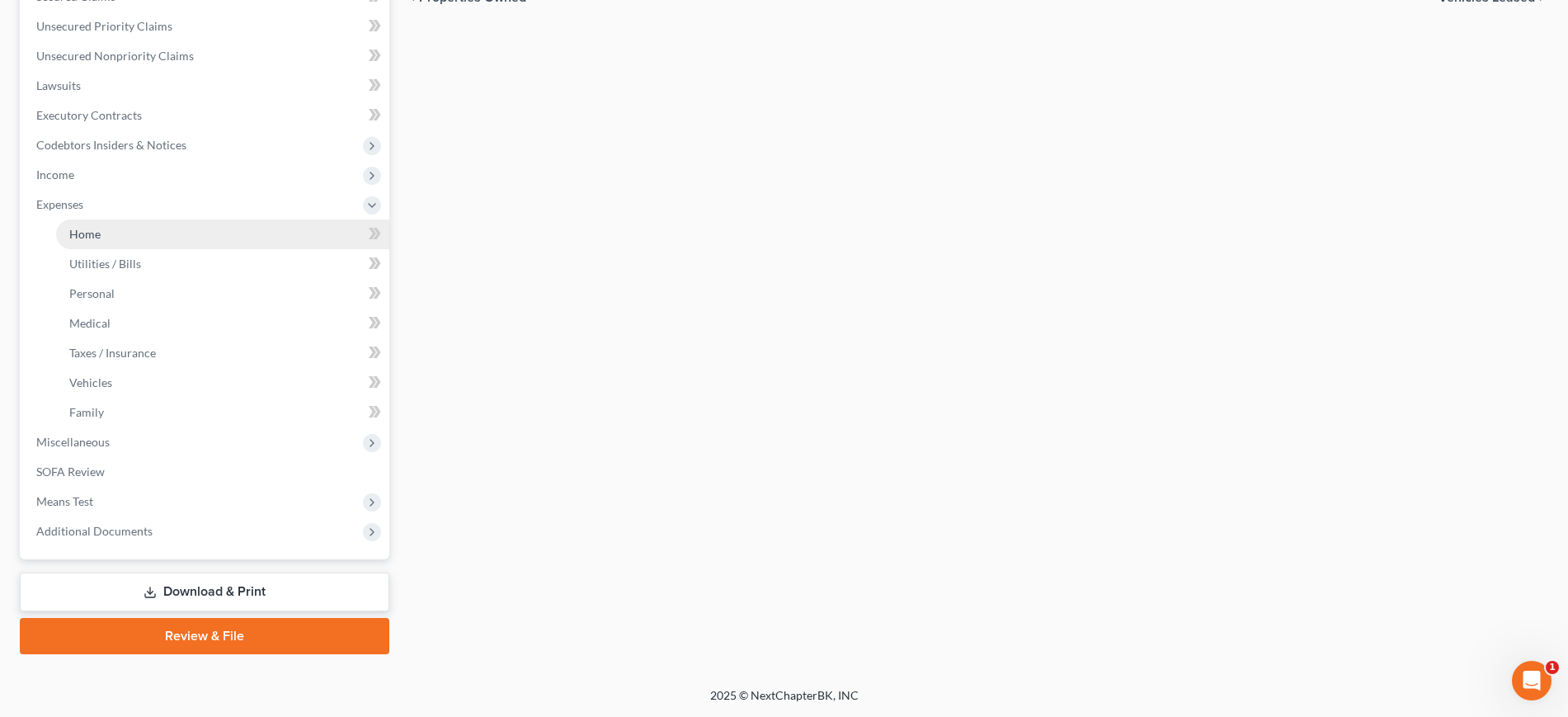
click at [169, 249] on link "Home" at bounding box center [222, 234] width 333 height 29
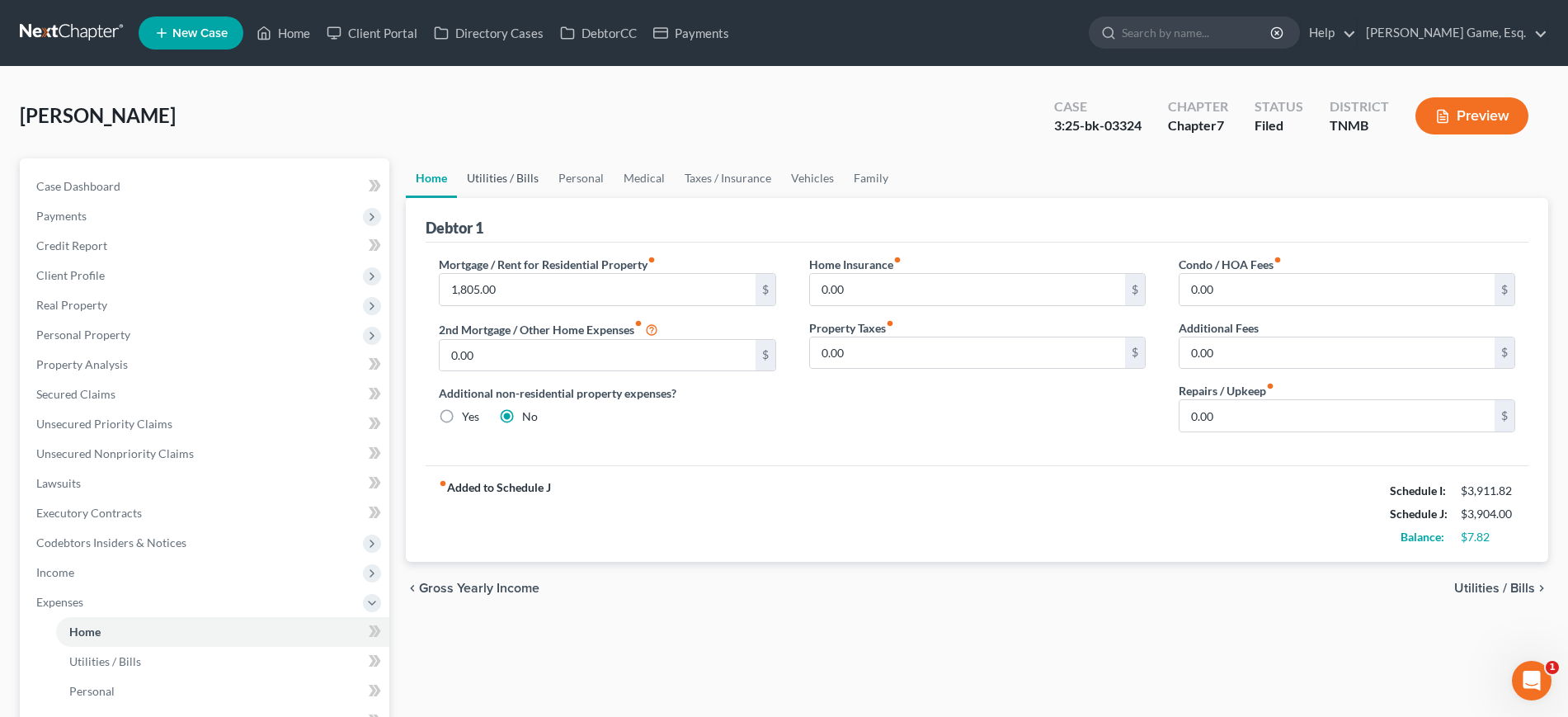
click at [528, 198] on link "Utilities / Bills" at bounding box center [502, 178] width 91 height 39
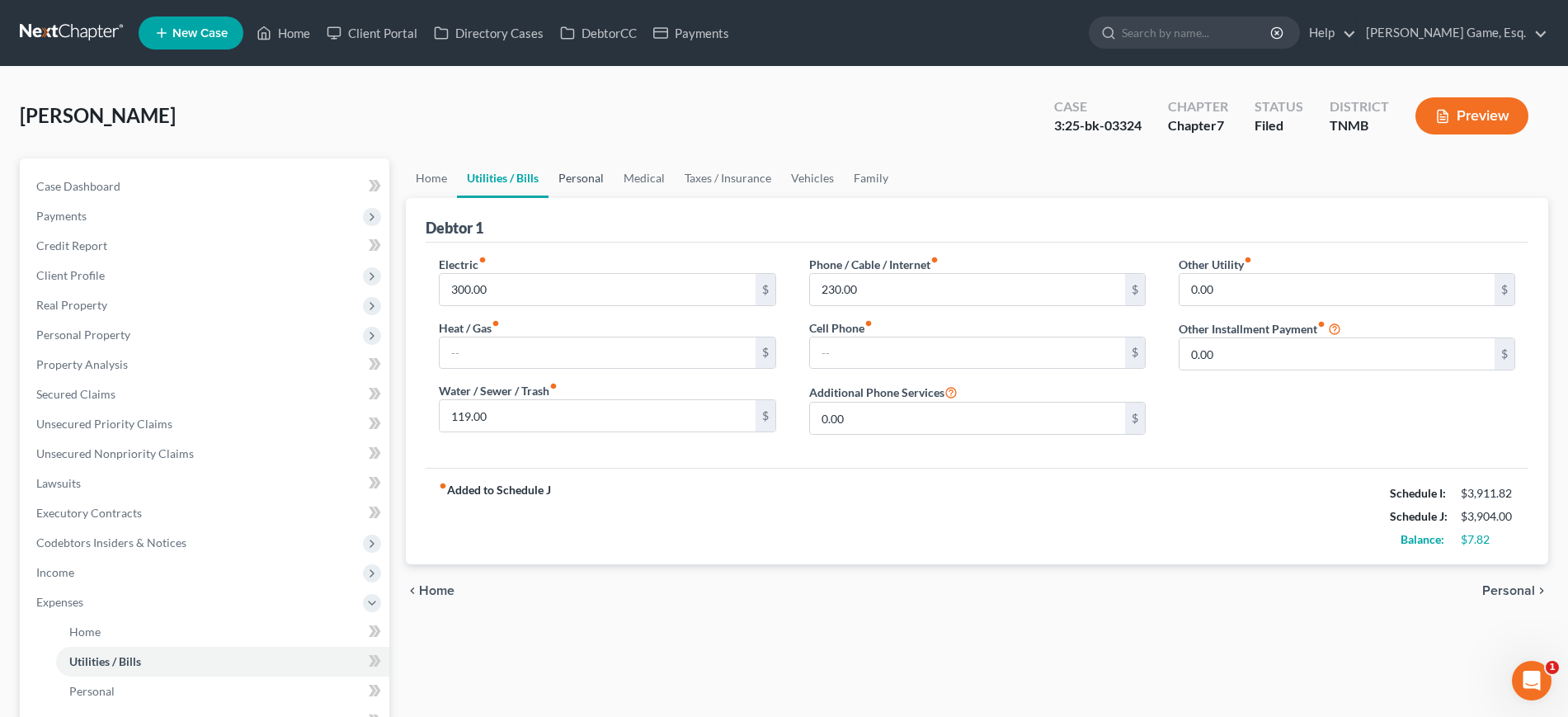
click at [614, 198] on link "Personal" at bounding box center [581, 178] width 65 height 39
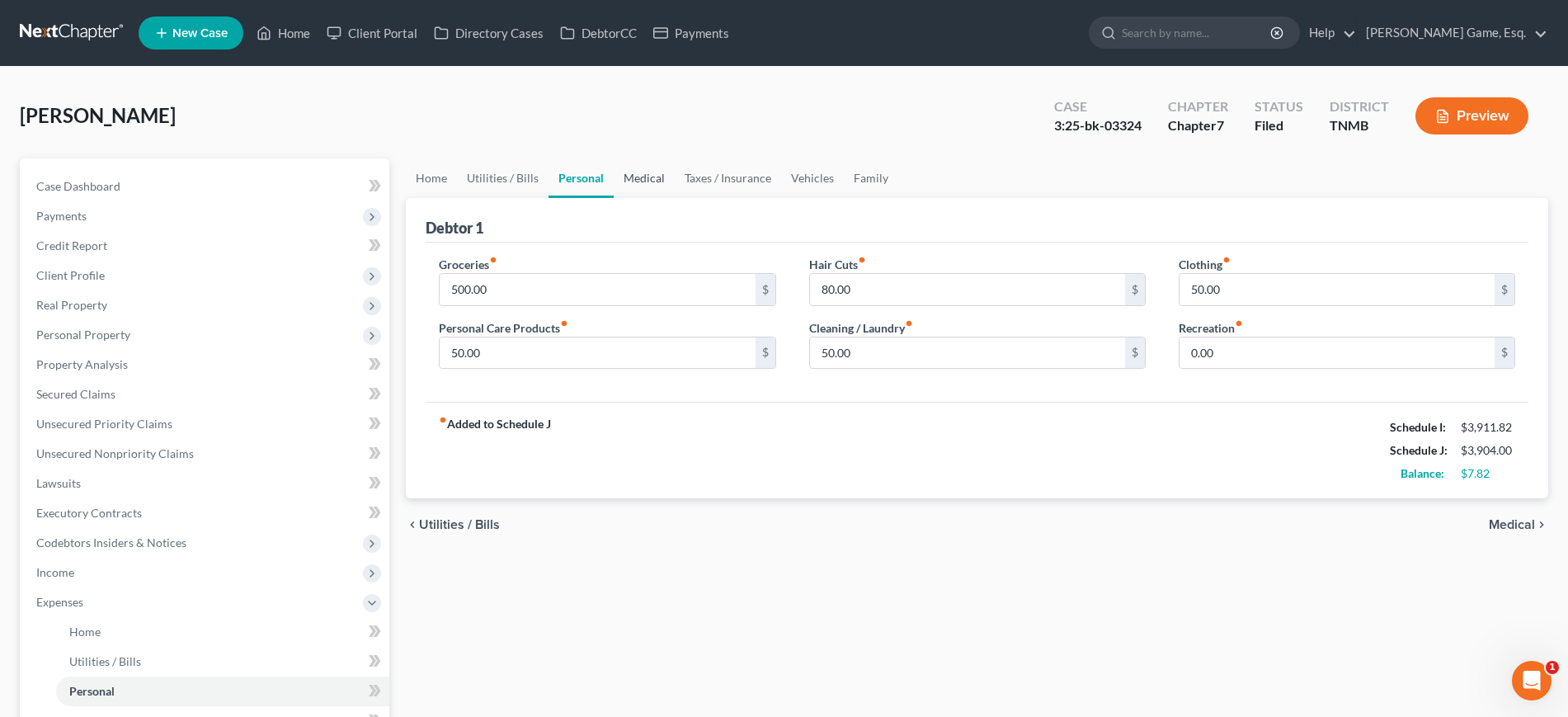
click at [675, 198] on link "Medical" at bounding box center [644, 178] width 61 height 39
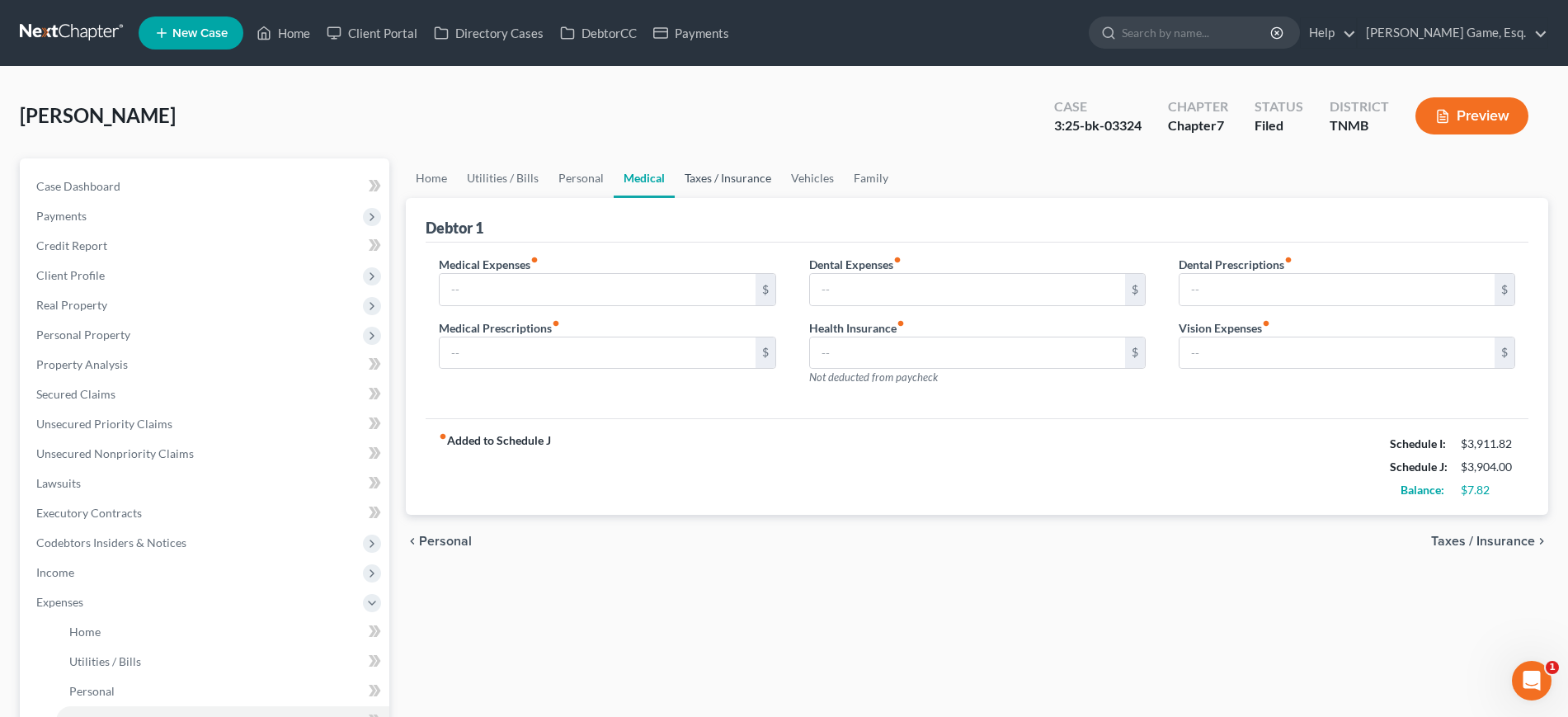
click at [781, 198] on link "Taxes / Insurance" at bounding box center [728, 178] width 106 height 39
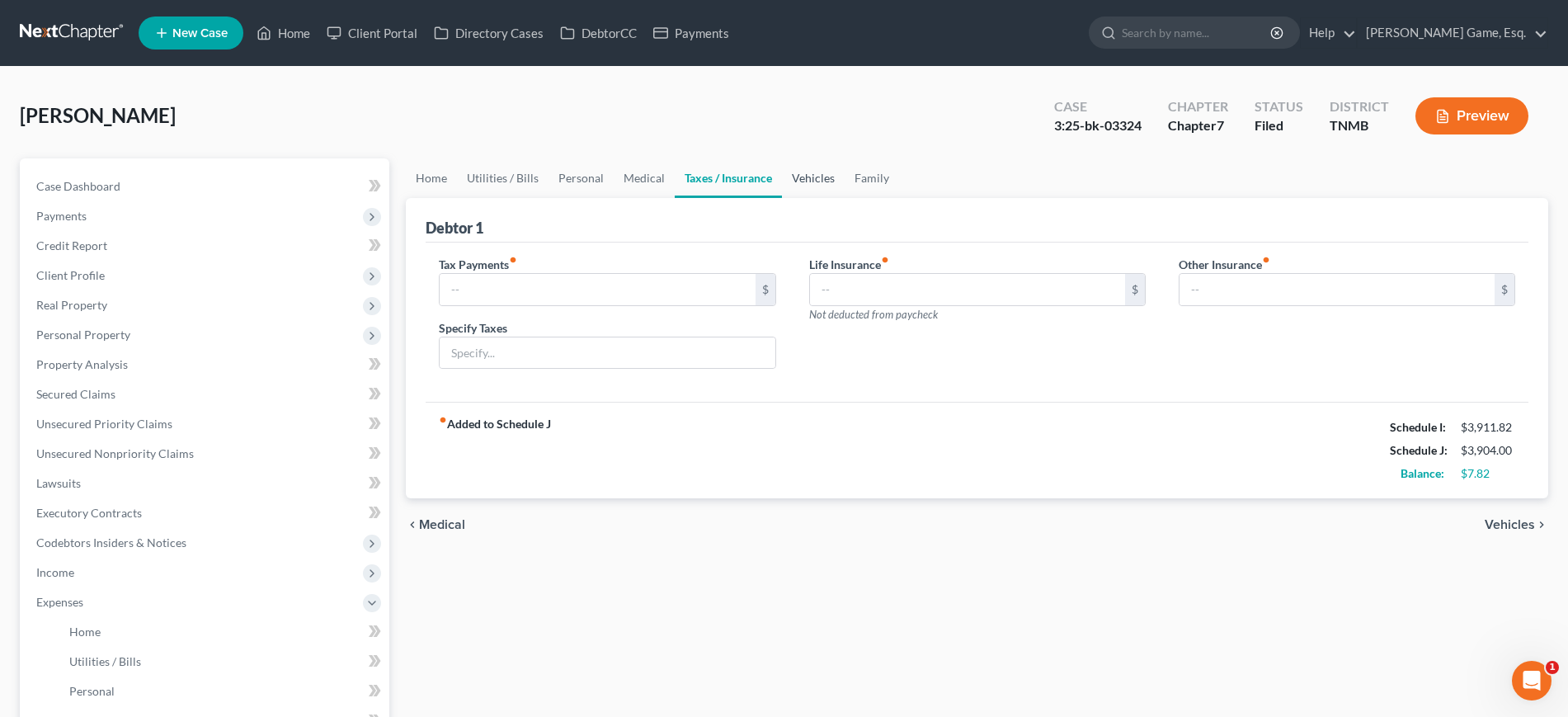
click at [844, 198] on link "Vehicles" at bounding box center [813, 178] width 63 height 39
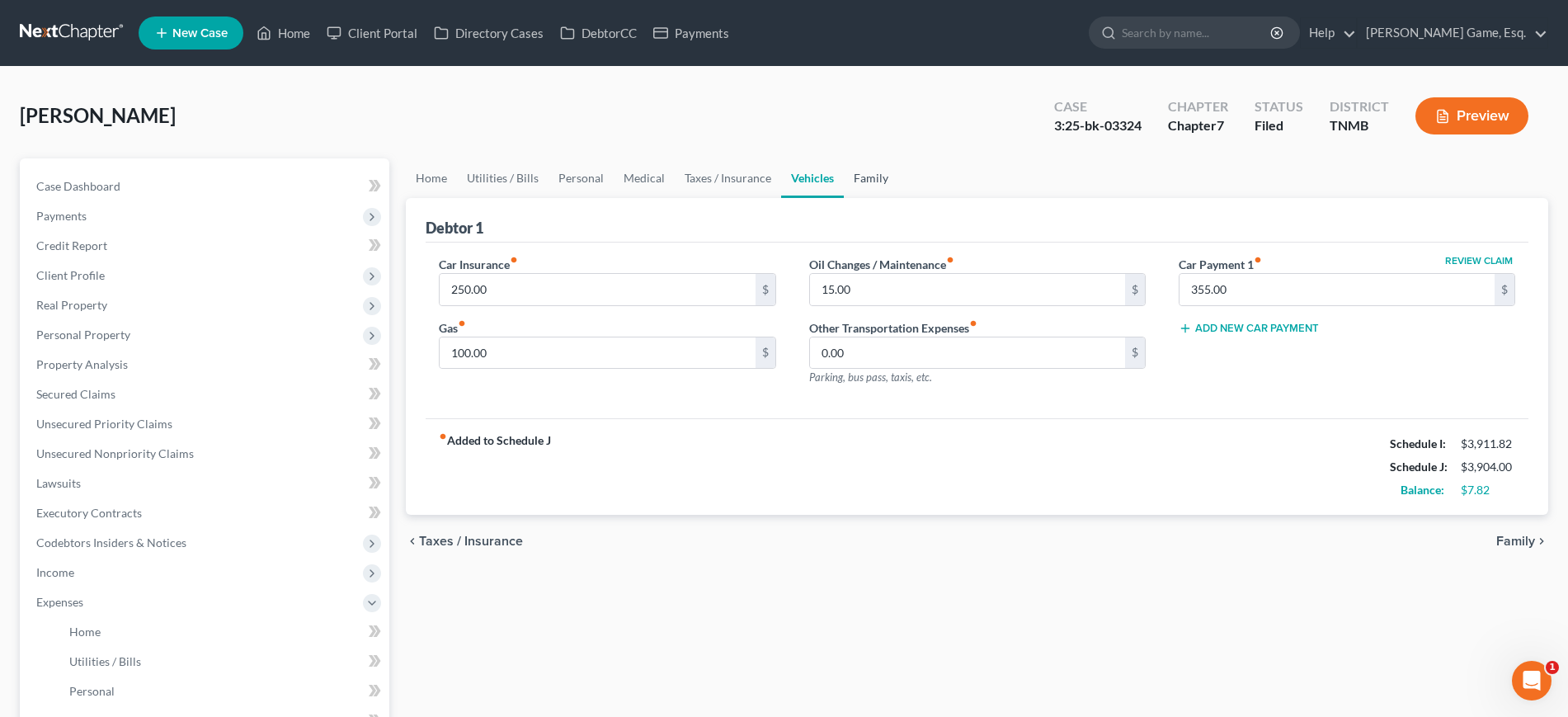
click at [898, 198] on link "Family" at bounding box center [870, 178] width 54 height 39
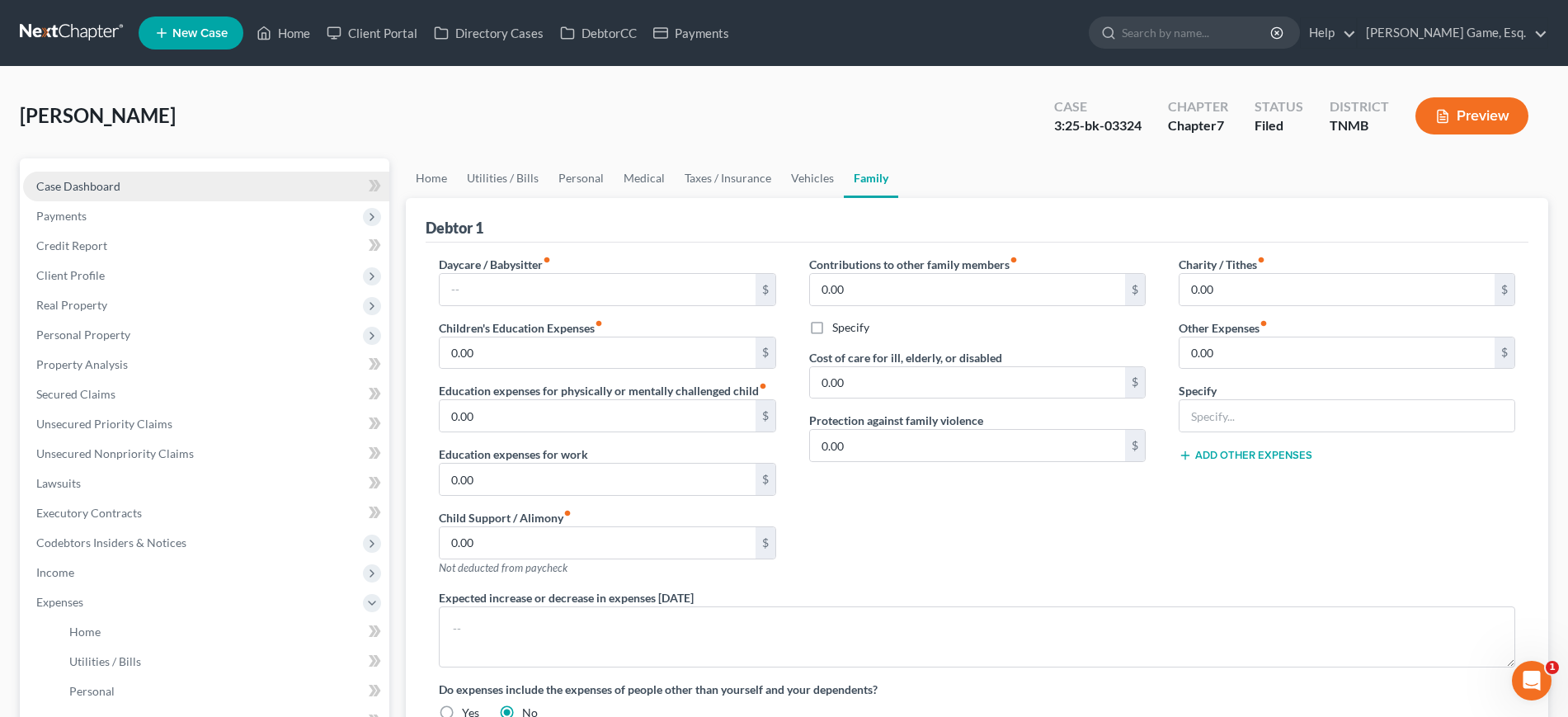
click at [121, 193] on span "Case Dashboard" at bounding box center [79, 186] width 84 height 14
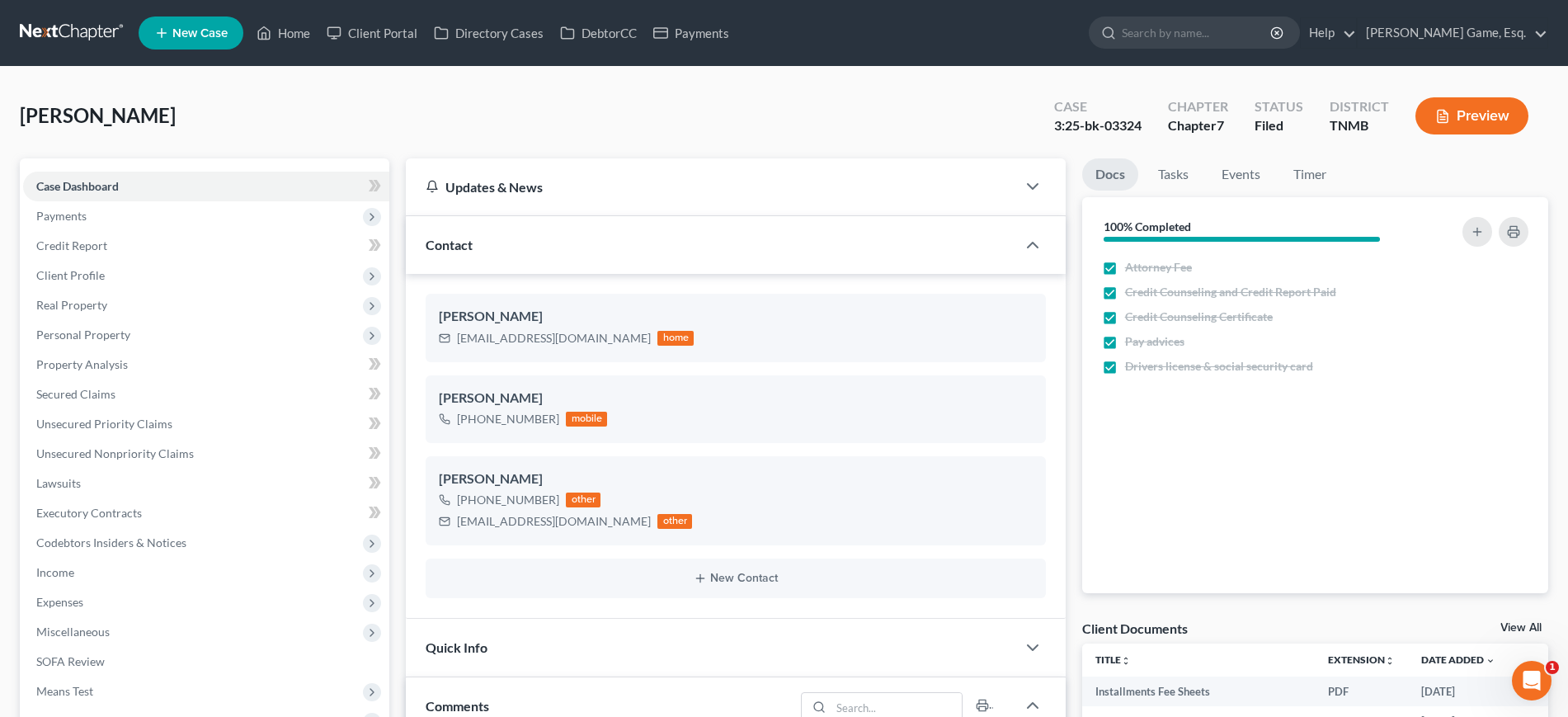
scroll to position [431, 0]
click at [232, 291] on span "Client Profile" at bounding box center [206, 275] width 366 height 29
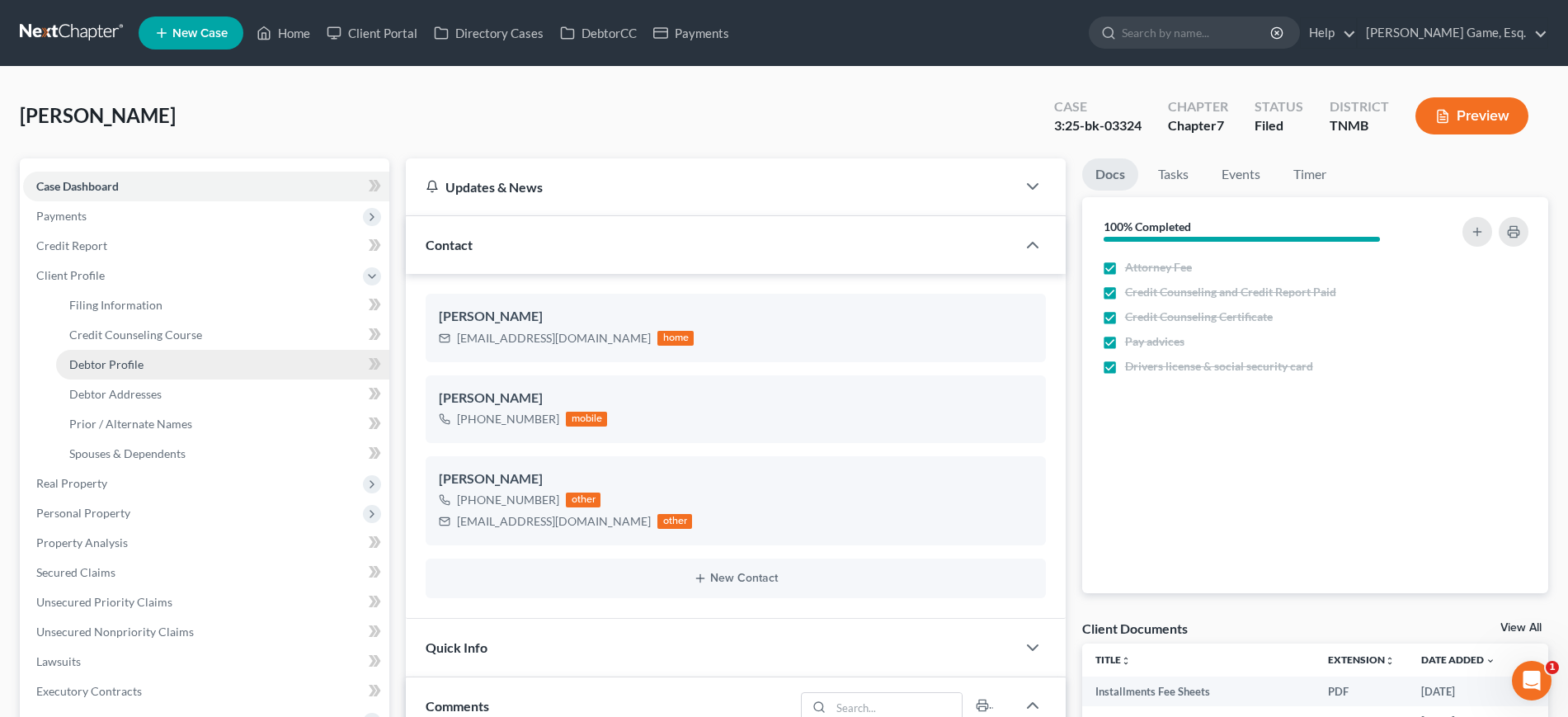
click at [143, 371] on span "Debtor Profile" at bounding box center [107, 364] width 75 height 14
select select "1"
select select "4"
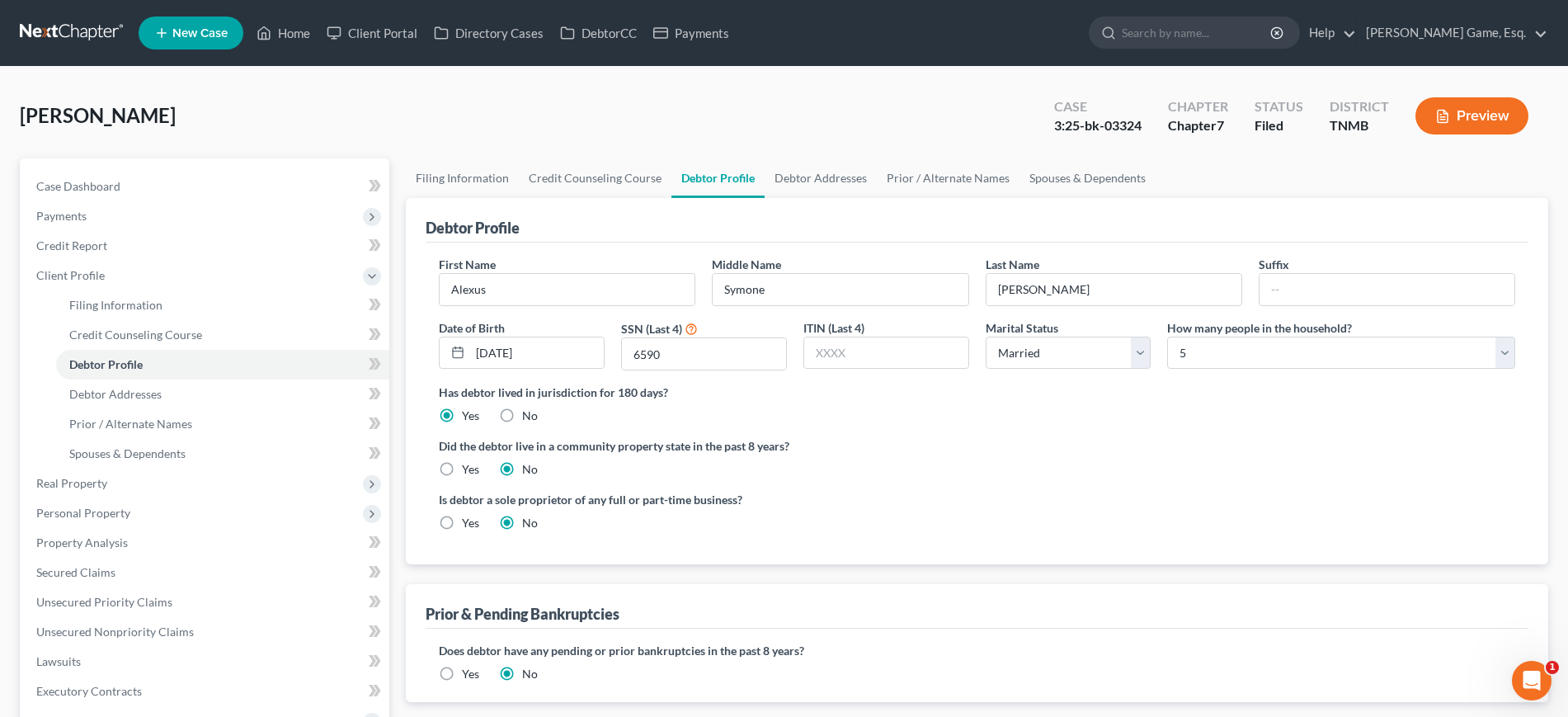
scroll to position [103, 0]
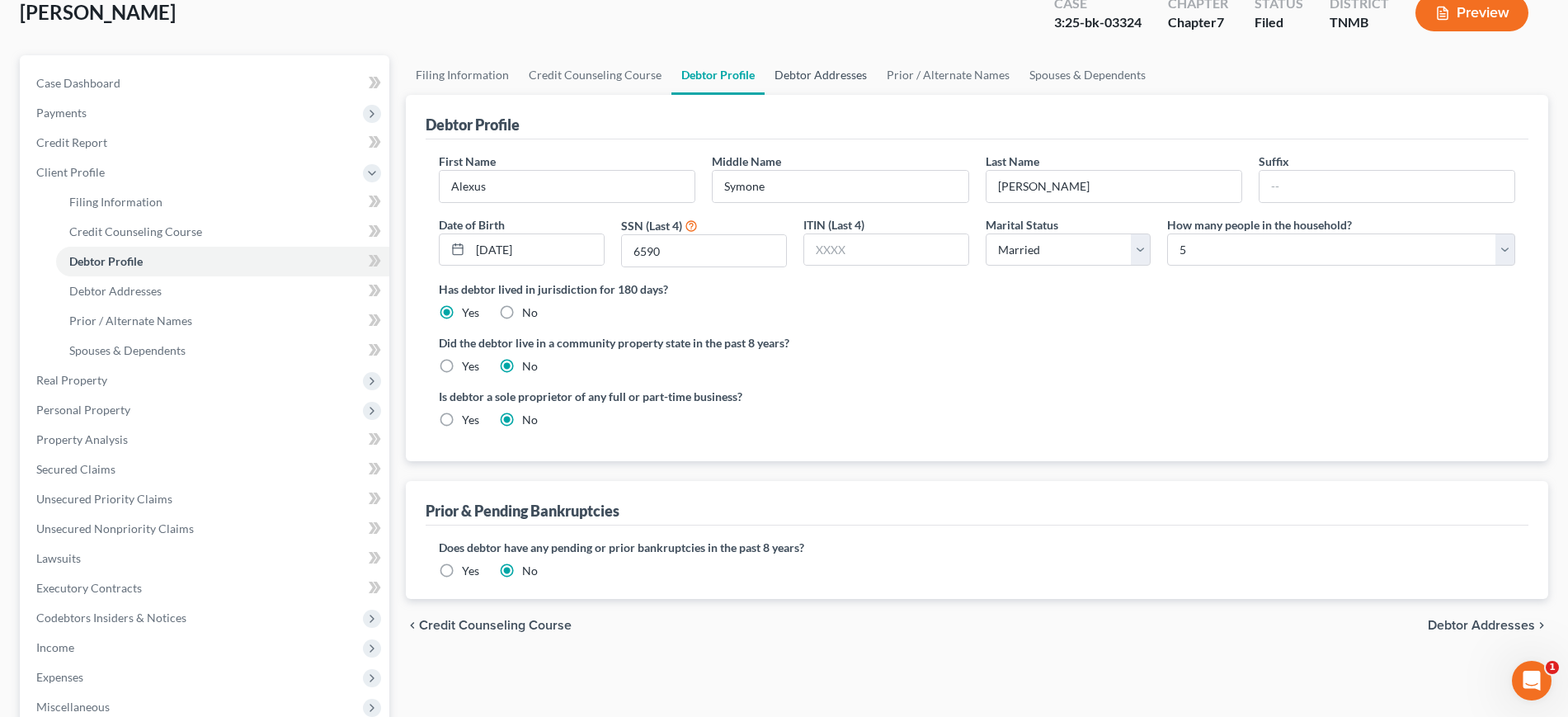
click at [877, 95] on link "Debtor Addresses" at bounding box center [821, 75] width 112 height 39
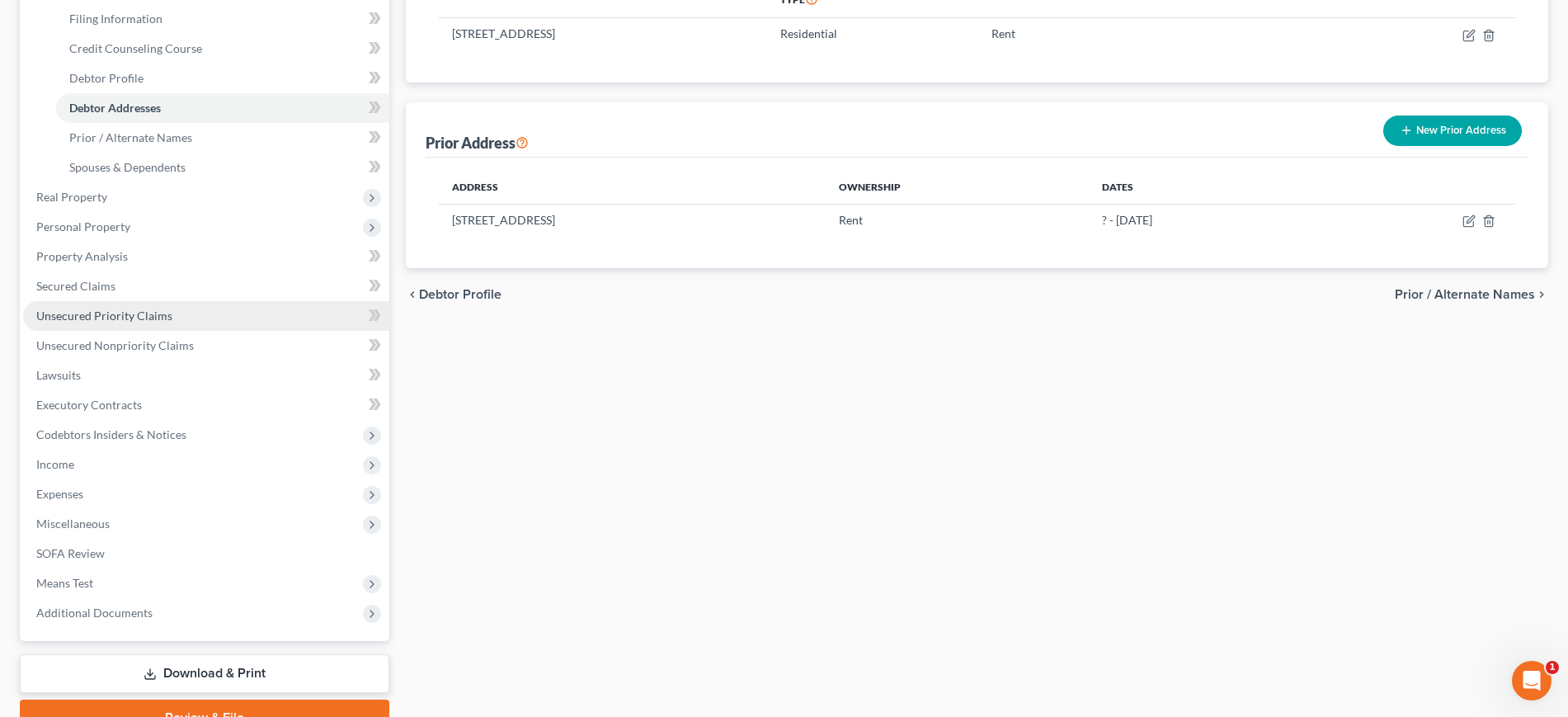
scroll to position [413, 0]
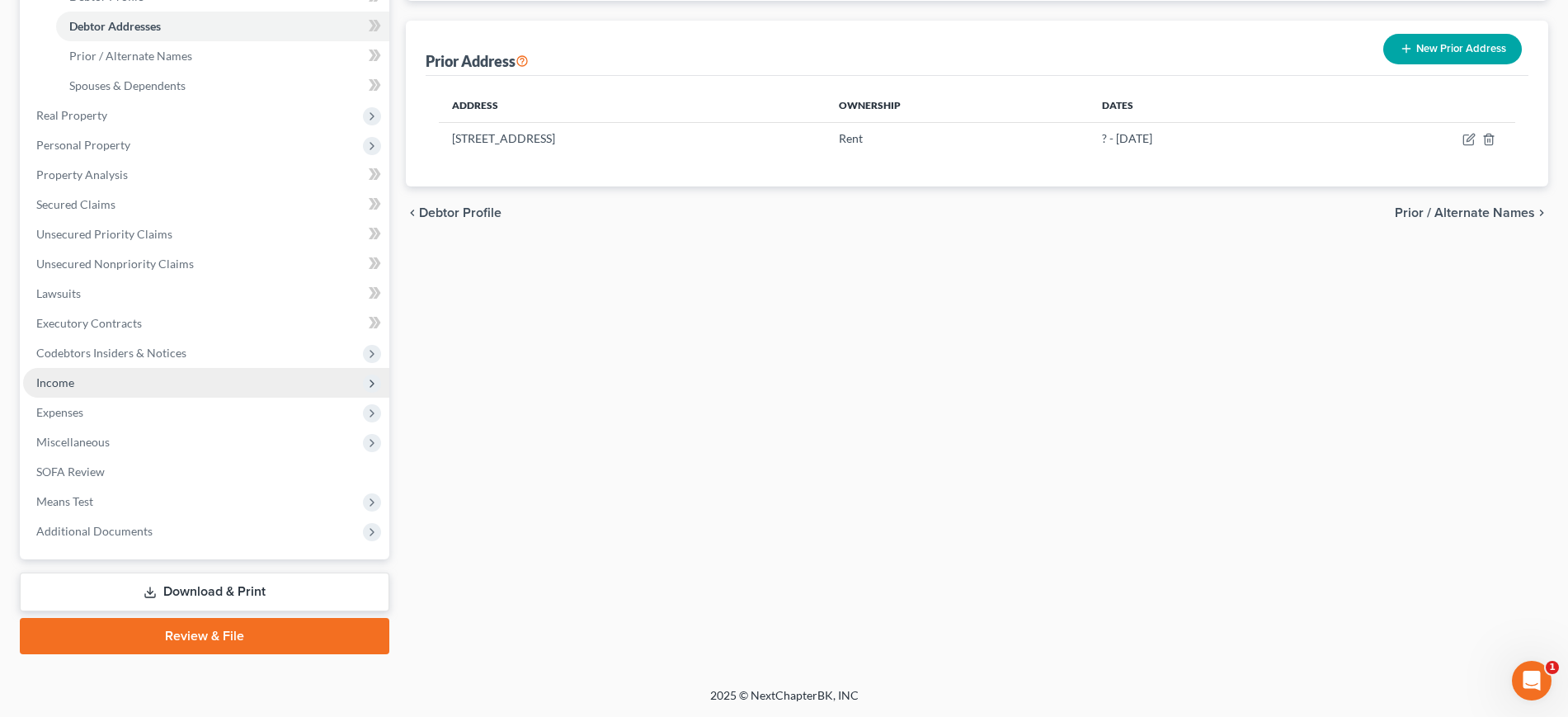
click at [141, 398] on span "Income" at bounding box center [206, 383] width 366 height 29
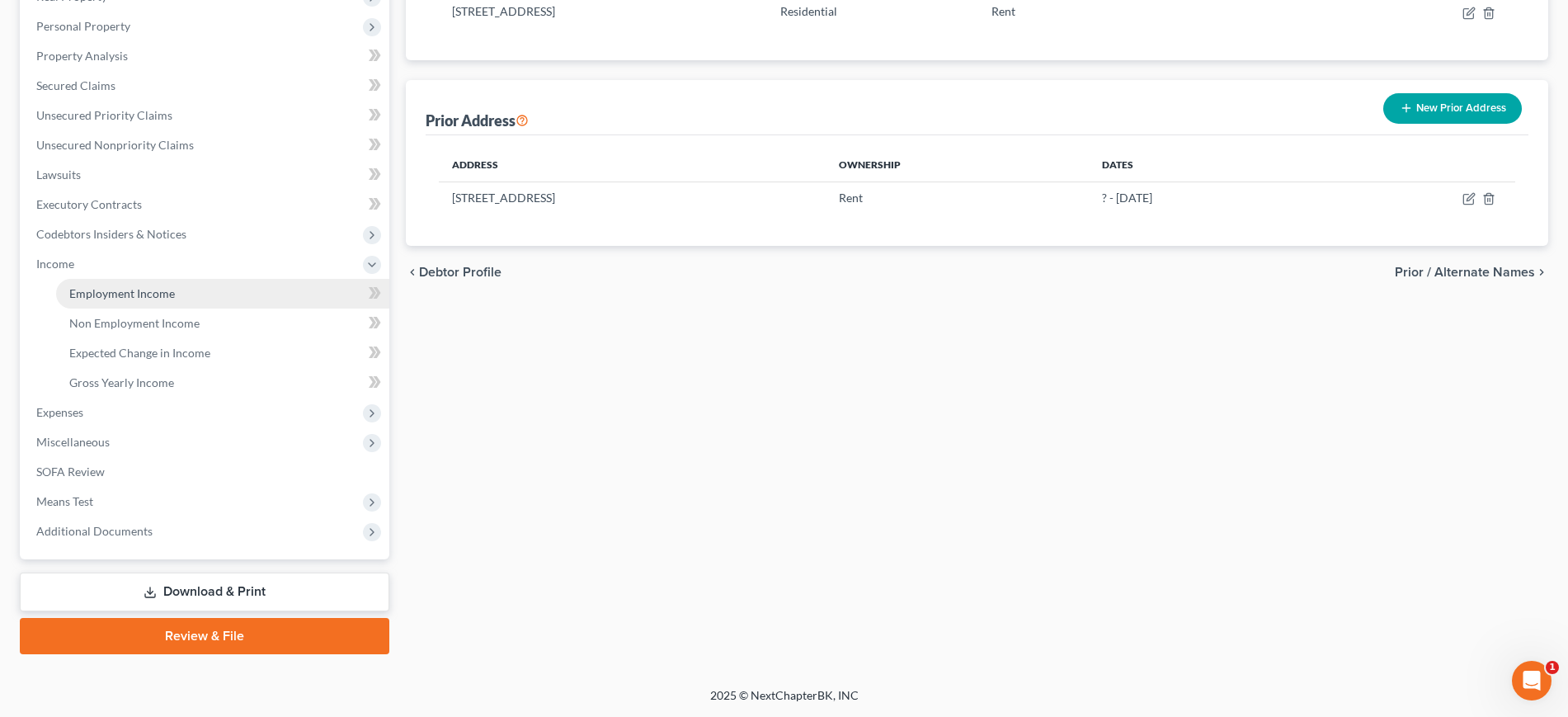
click at [175, 301] on span "Employment Income" at bounding box center [123, 293] width 106 height 14
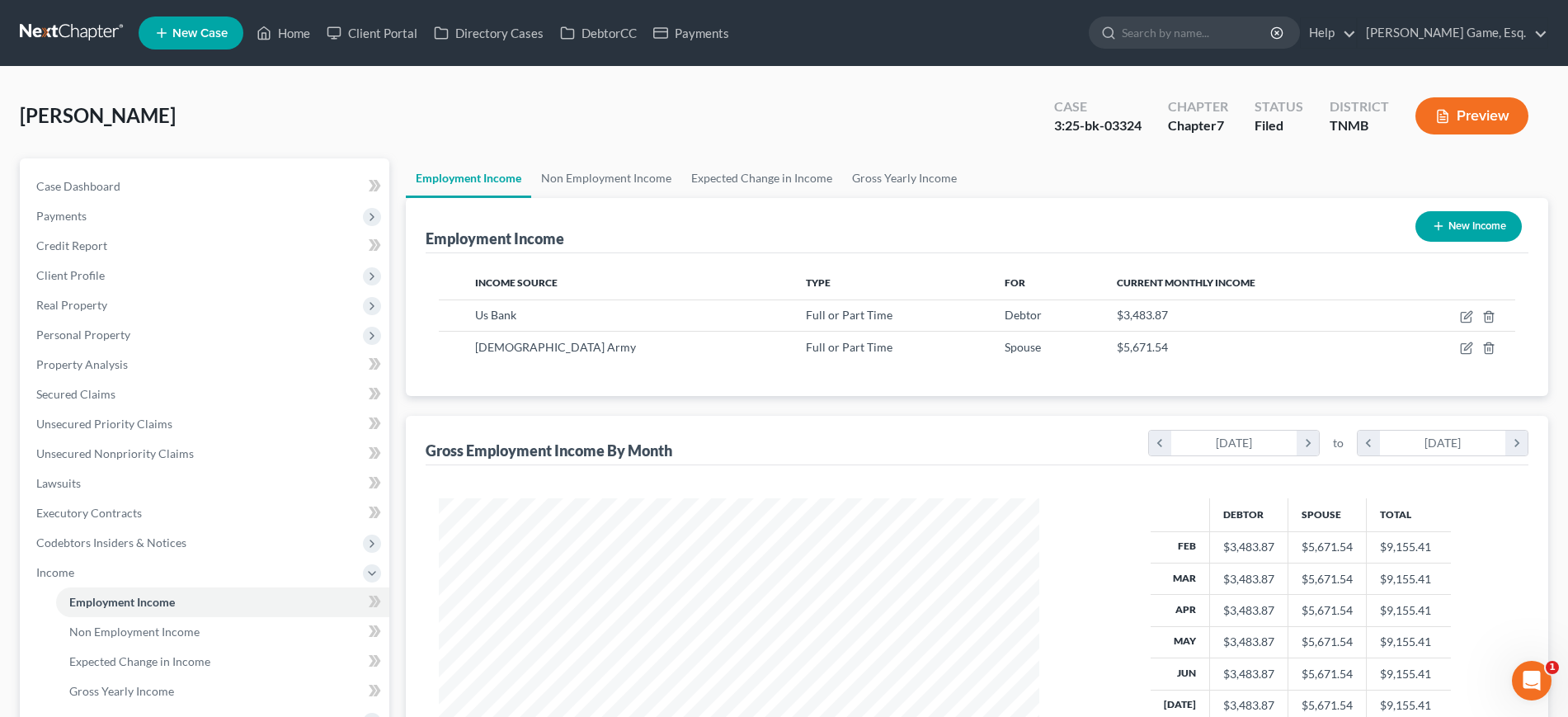
scroll to position [368, 632]
click at [173, 201] on link "Case Dashboard" at bounding box center [206, 187] width 366 height 29
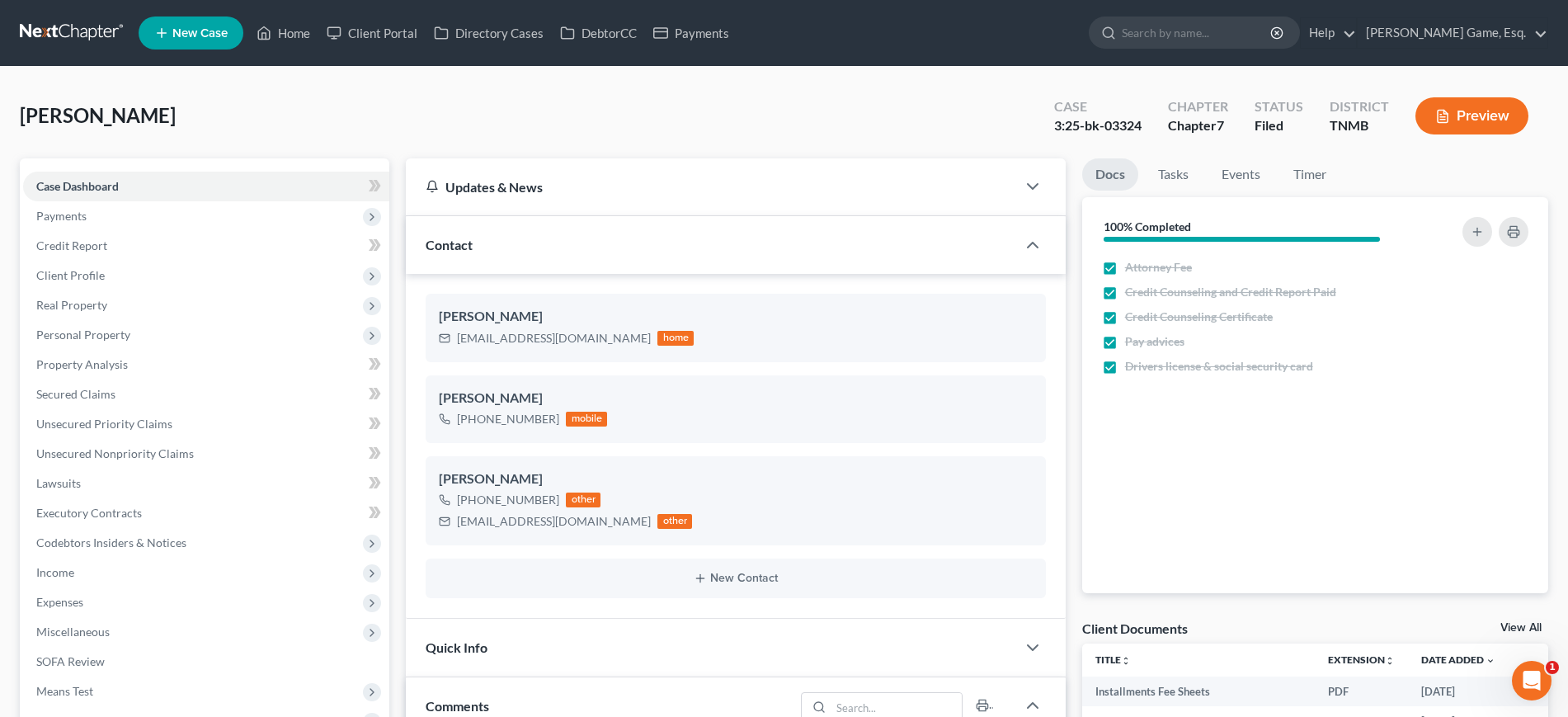
scroll to position [431, 0]
click at [212, 469] on link "Unsecured Nonpriority Claims" at bounding box center [206, 454] width 366 height 29
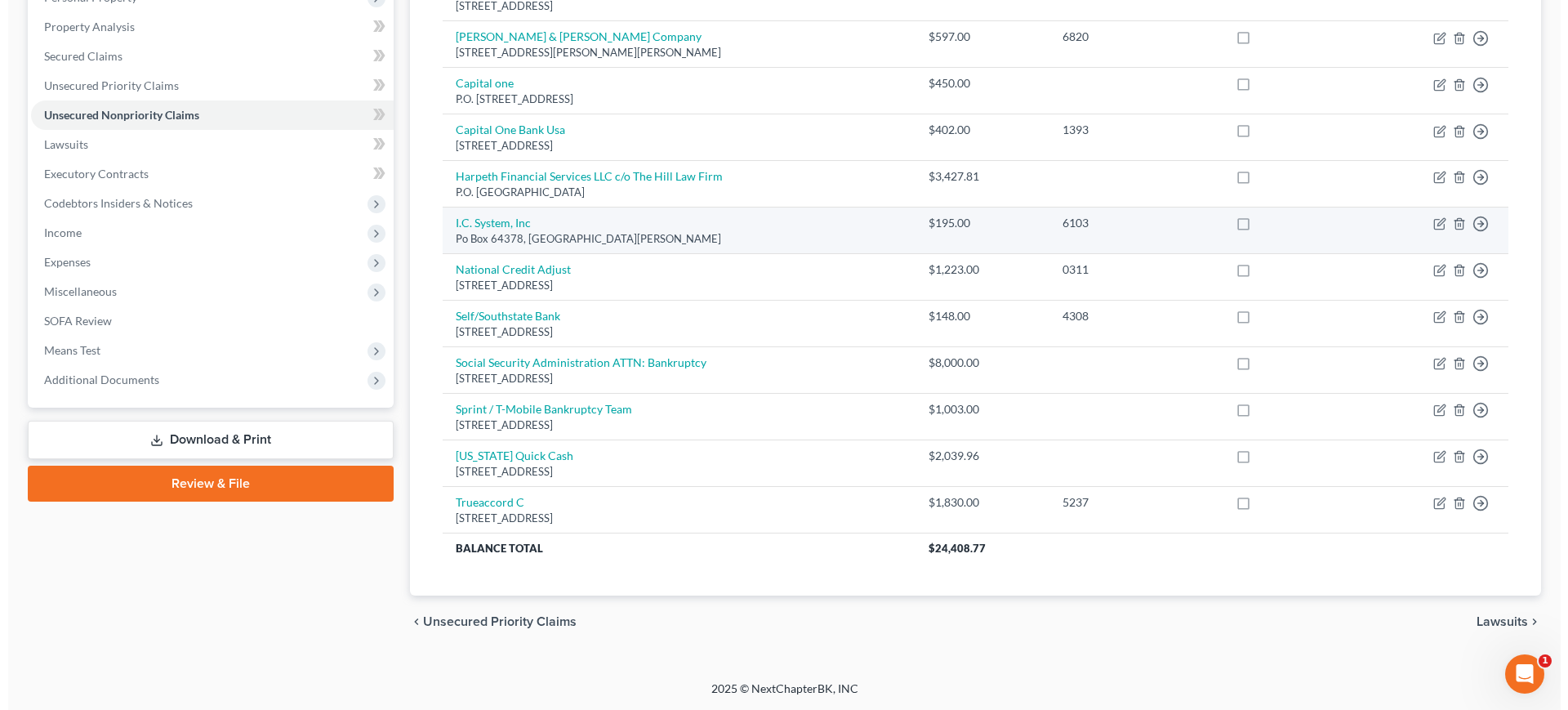
scroll to position [408, 0]
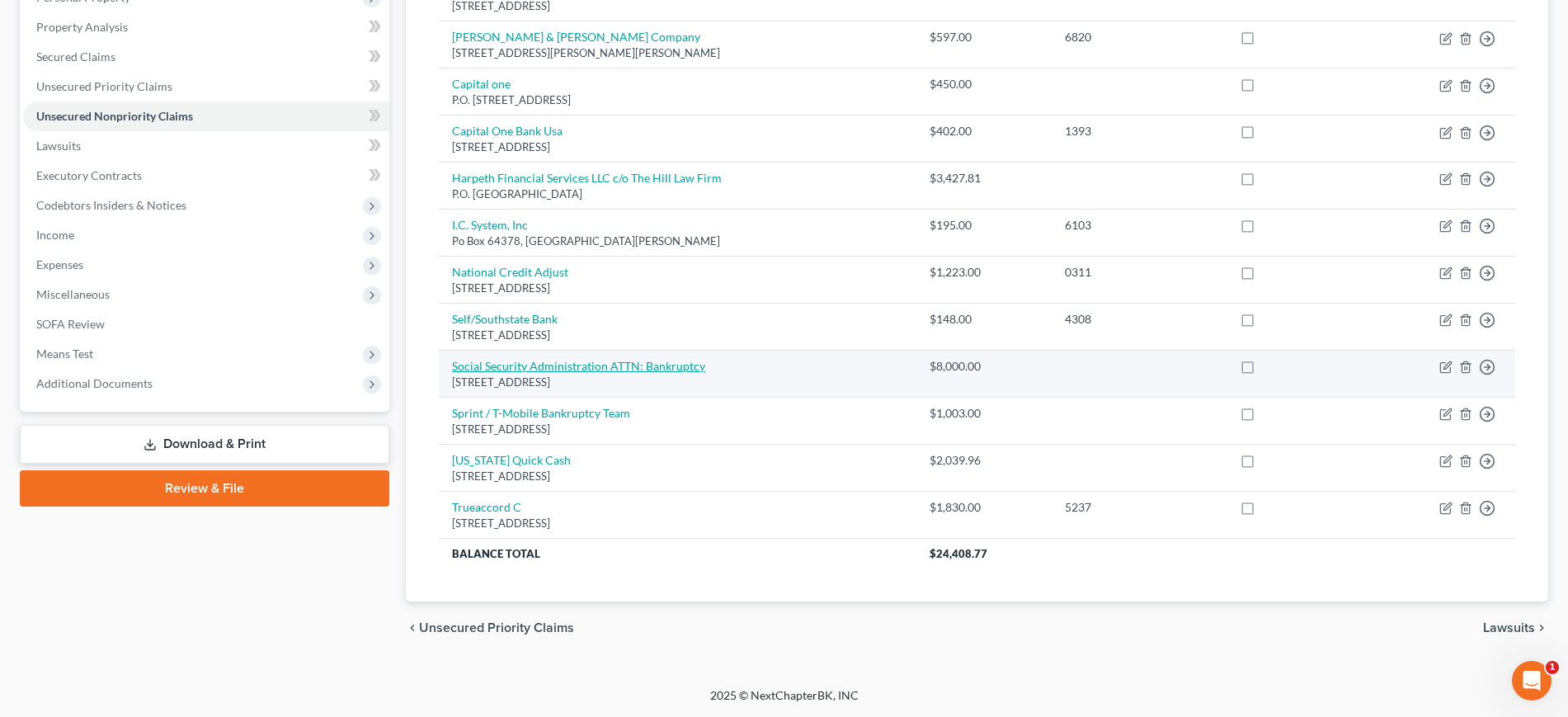
click at [677, 373] on link "Social Security Administration ATTN: Bankruptcy" at bounding box center [578, 365] width 253 height 14
select select "21"
select select "14"
select select "0"
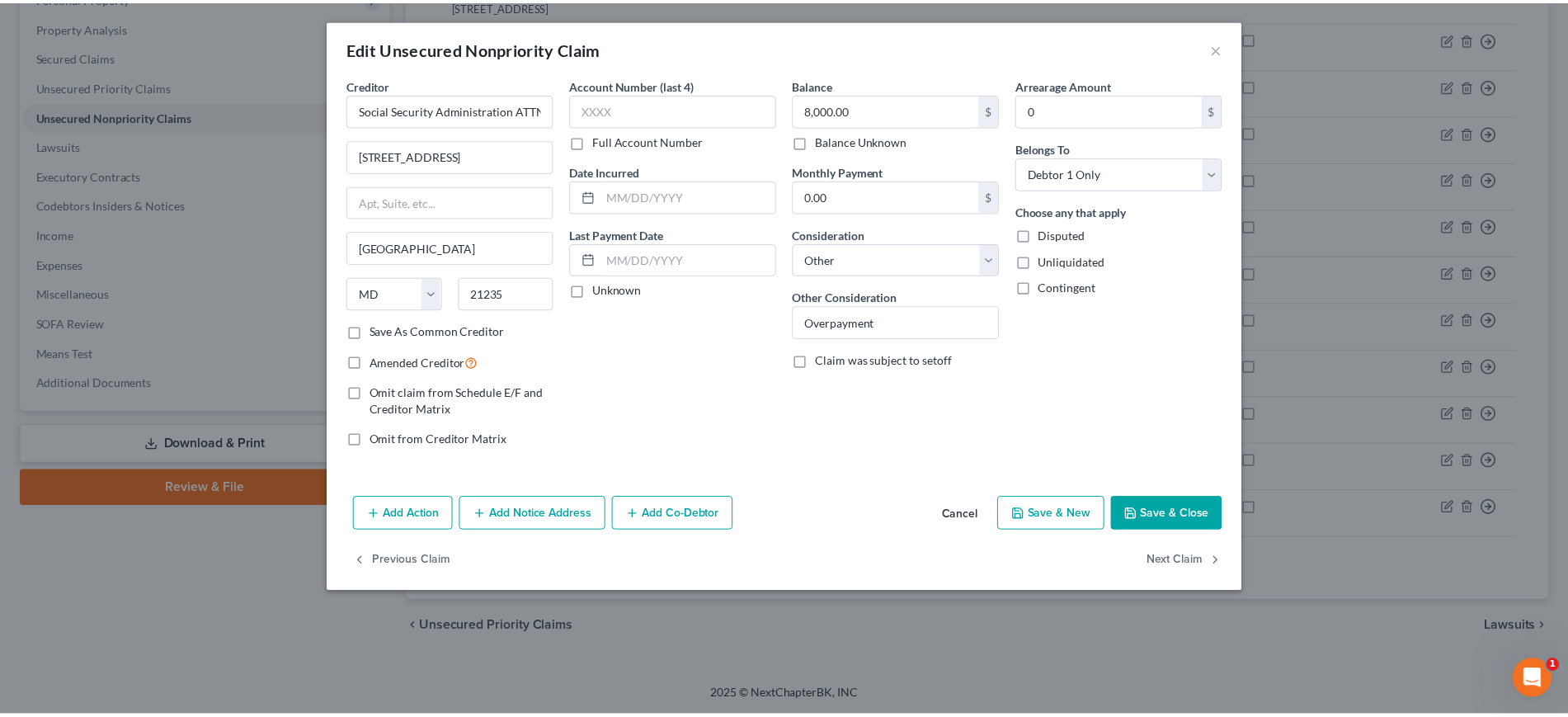
scroll to position [0, 0]
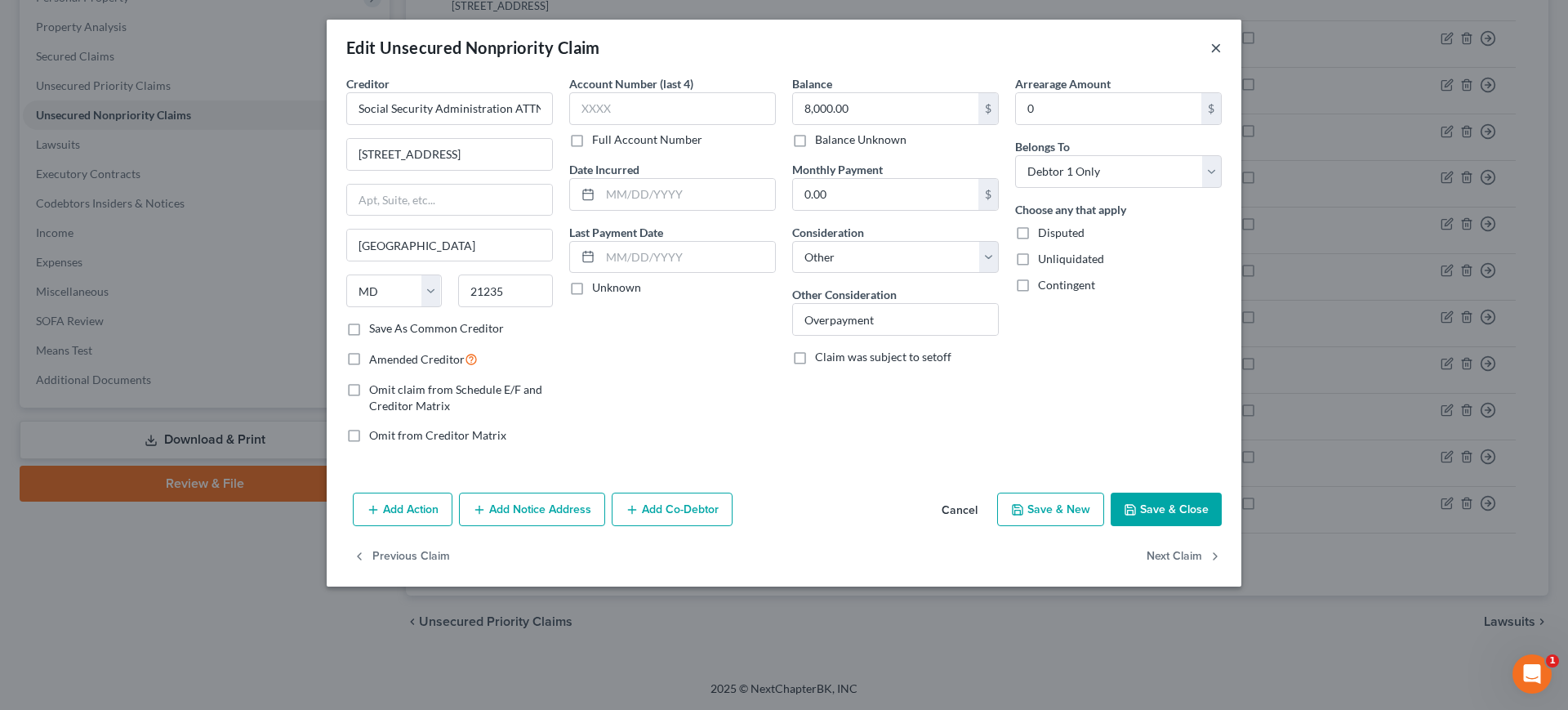
click at [1221, 57] on button "×" at bounding box center [1216, 48] width 12 height 19
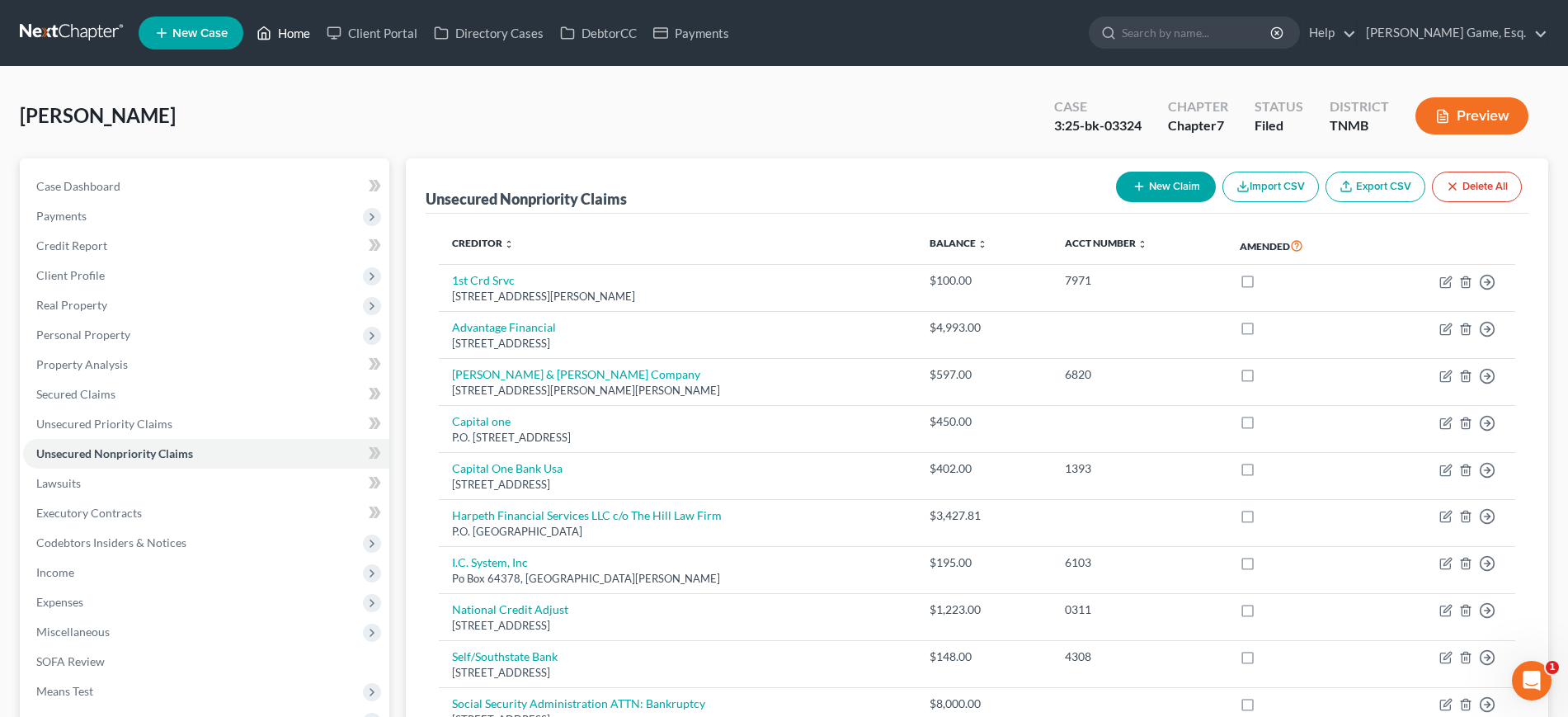
click at [318, 29] on link "Home" at bounding box center [283, 32] width 70 height 29
